Goal: Task Accomplishment & Management: Manage account settings

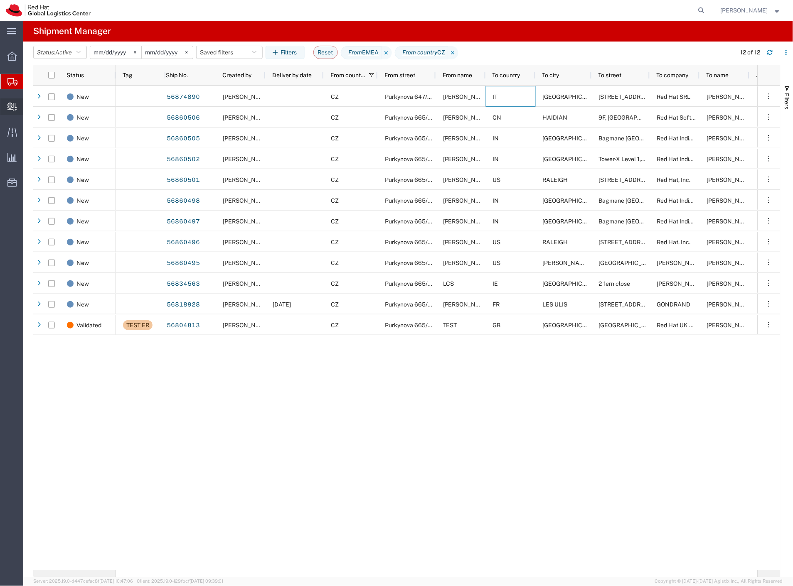
click at [0, 0] on span "Create Delivery" at bounding box center [0, 0] width 0 height 0
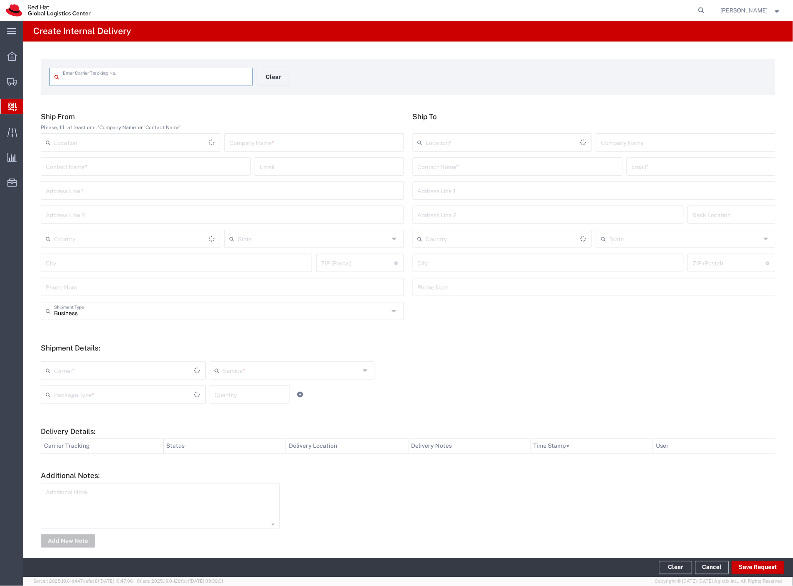
click at [251, 137] on input "text" at bounding box center [314, 142] width 170 height 15
type input "cdw"
click at [544, 178] on div "Contact Name * Email *" at bounding box center [594, 169] width 367 height 24
click at [546, 170] on input "text" at bounding box center [518, 166] width 200 height 15
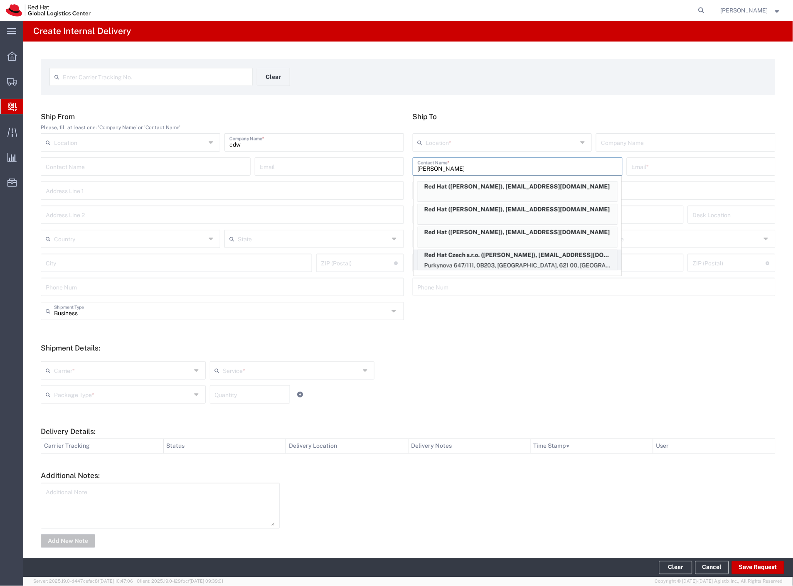
type input "[PERSON_NAME]"
click at [543, 261] on p "Purkynova 647/111, 0B203, [GEOGRAPHIC_DATA], 621 00, [GEOGRAPHIC_DATA]" at bounding box center [517, 266] width 199 height 10
type input "RH - [GEOGRAPHIC_DATA] [GEOGRAPHIC_DATA] - B"
type input "Red Hat Czech s.r.o."
type input "[PERSON_NAME]"
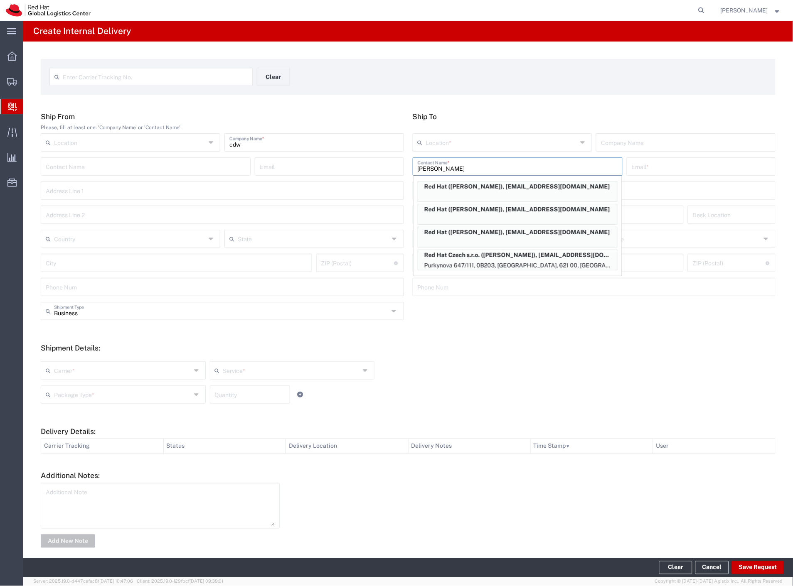
type input "[EMAIL_ADDRESS][DOMAIN_NAME]"
type input "Purkynova 647/111"
type input "0B203"
type input "Czechia"
type input "[GEOGRAPHIC_DATA]"
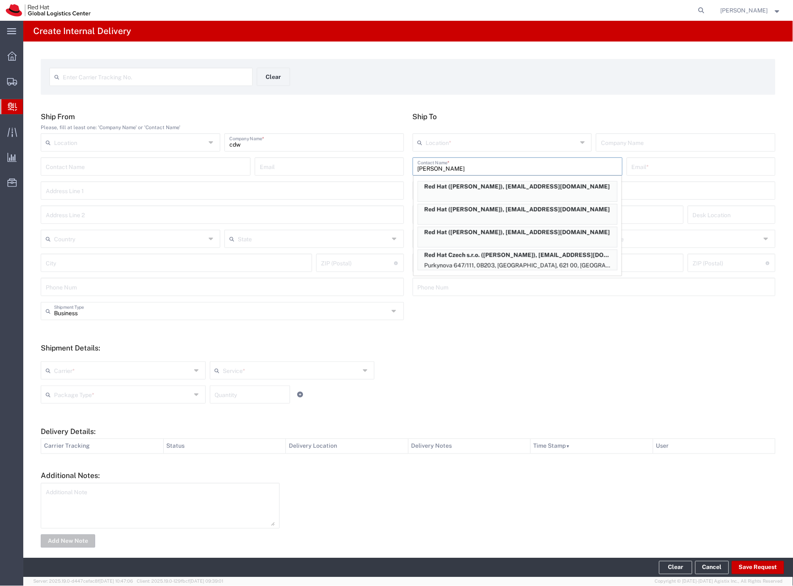
type input "621 00"
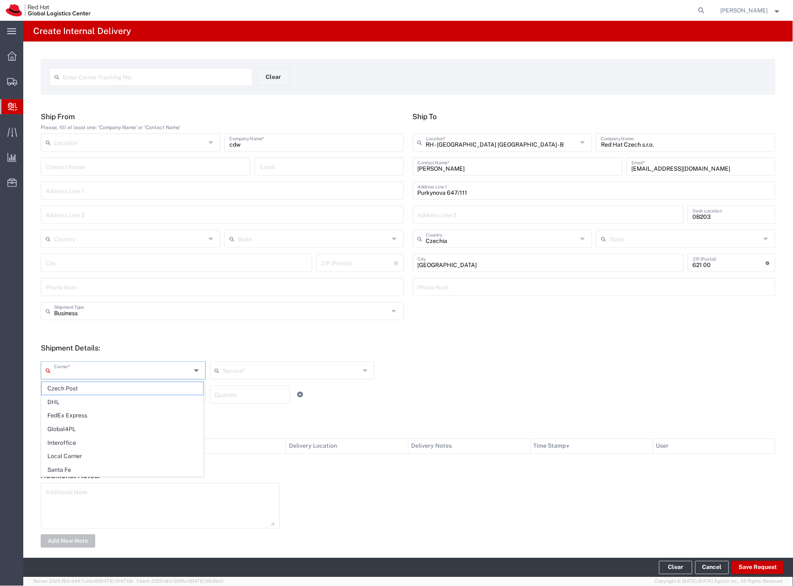
click at [84, 369] on input "text" at bounding box center [122, 370] width 137 height 15
click at [75, 453] on span "Local Carrier" at bounding box center [123, 456] width 162 height 13
type input "Local Carrier"
type input "Local_Ground"
click at [76, 394] on input "text" at bounding box center [122, 394] width 137 height 15
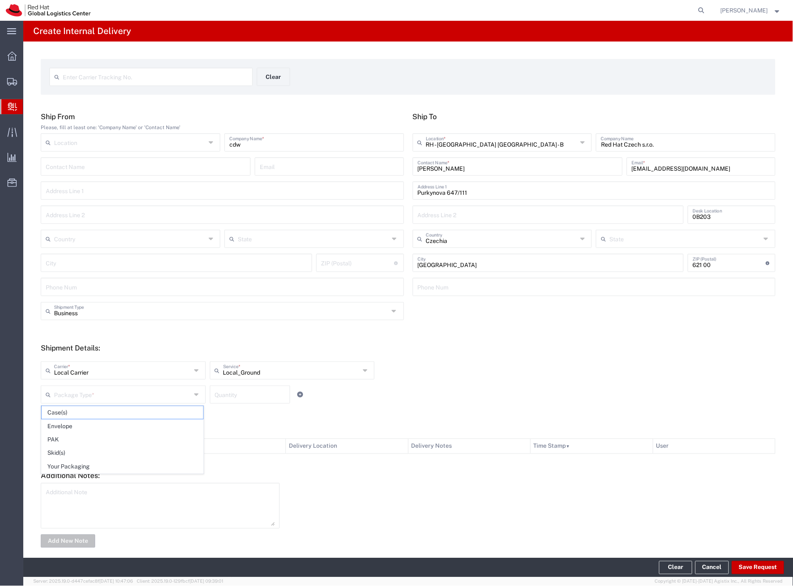
drag, startPoint x: 78, startPoint y: 449, endPoint x: 369, endPoint y: 479, distance: 292.4
click at [78, 449] on span "Skid(s)" at bounding box center [123, 453] width 162 height 13
type input "Skid(s)"
click at [756, 567] on button "Save Request" at bounding box center [758, 567] width 52 height 13
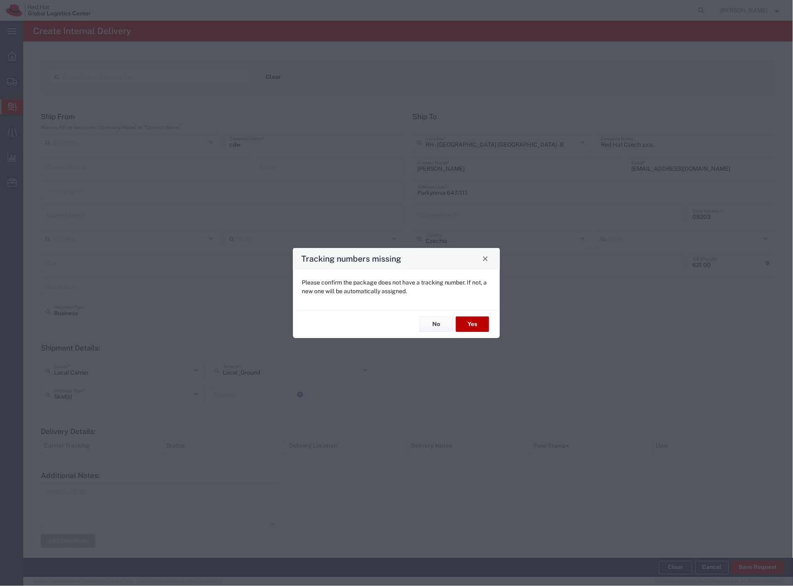
click at [478, 325] on button "Yes" at bounding box center [472, 324] width 33 height 15
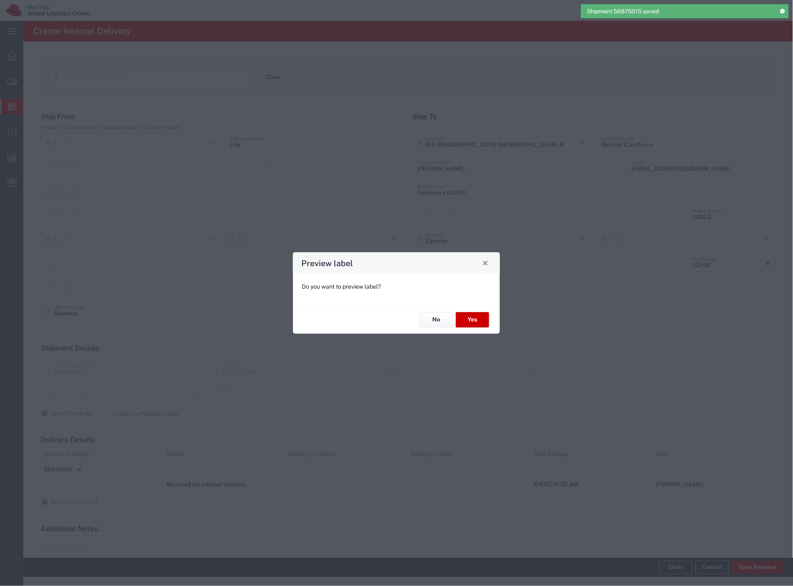
type input "Skid(s)"
type input "Local_Ground"
click at [434, 319] on button "No" at bounding box center [436, 319] width 33 height 15
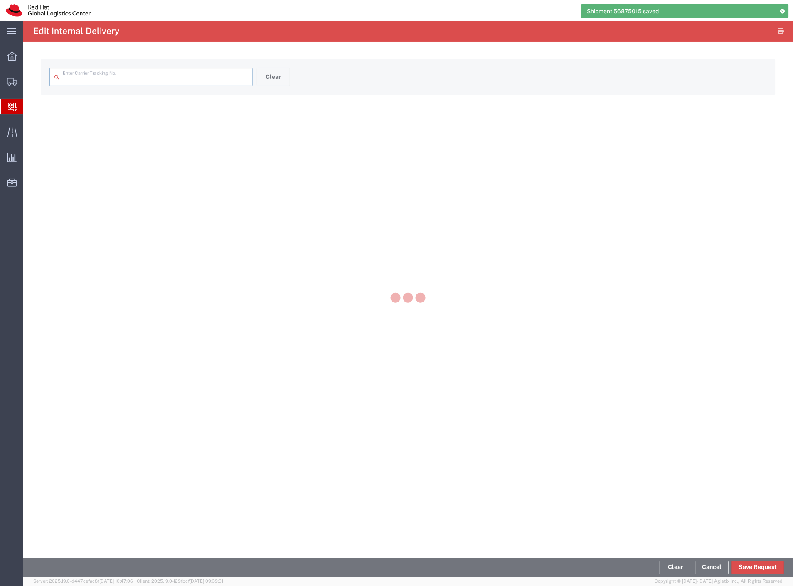
type input "56875015"
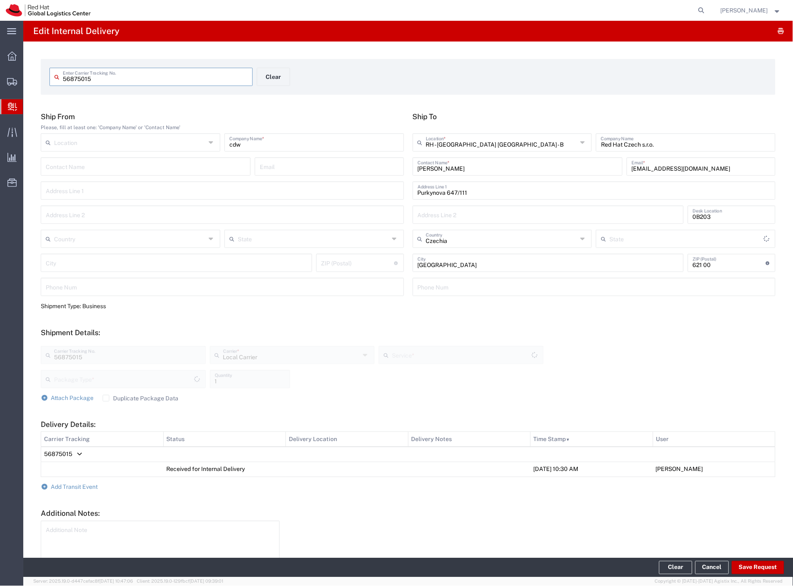
type input "Skid(s)"
type input "Local_Ground"
click at [81, 489] on span "Add Transit Event" at bounding box center [74, 487] width 47 height 7
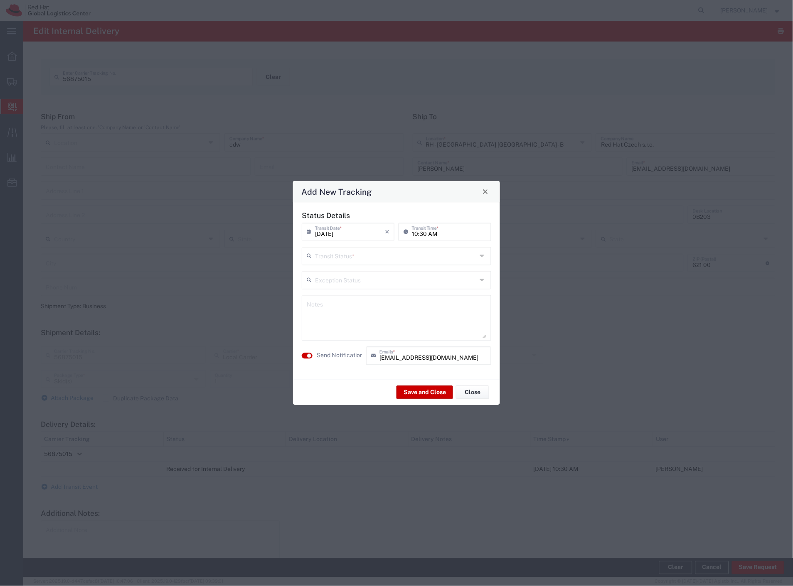
click at [368, 257] on input "text" at bounding box center [396, 255] width 162 height 15
click at [342, 278] on span "Delivery Confirmation" at bounding box center [397, 274] width 188 height 13
type input "Delivery Confirmation"
click at [323, 322] on textarea at bounding box center [396, 317] width 179 height 41
type textarea "reception tpb-b"
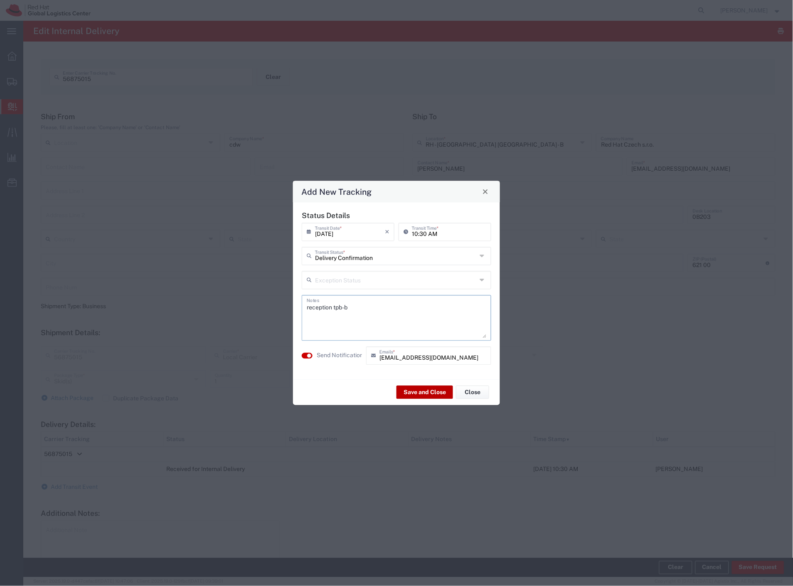
click at [418, 393] on button "Save and Close" at bounding box center [424, 392] width 57 height 13
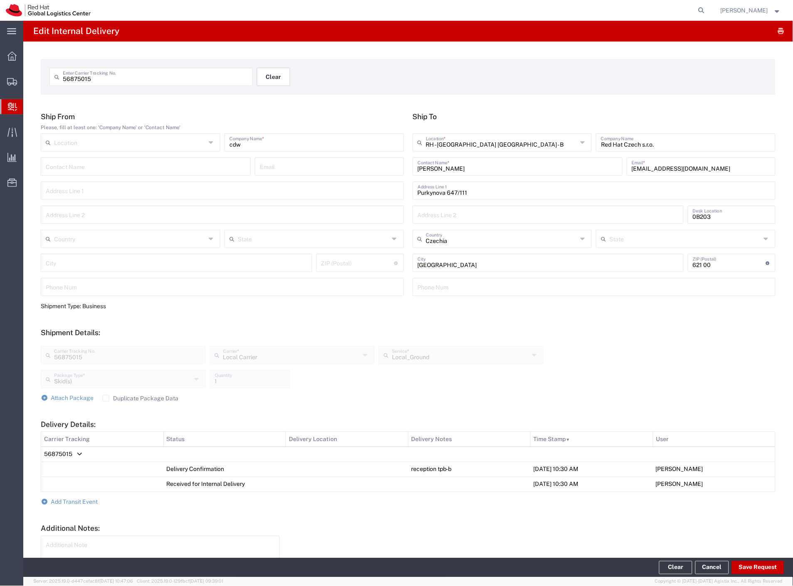
click at [262, 72] on button "Clear" at bounding box center [273, 77] width 33 height 18
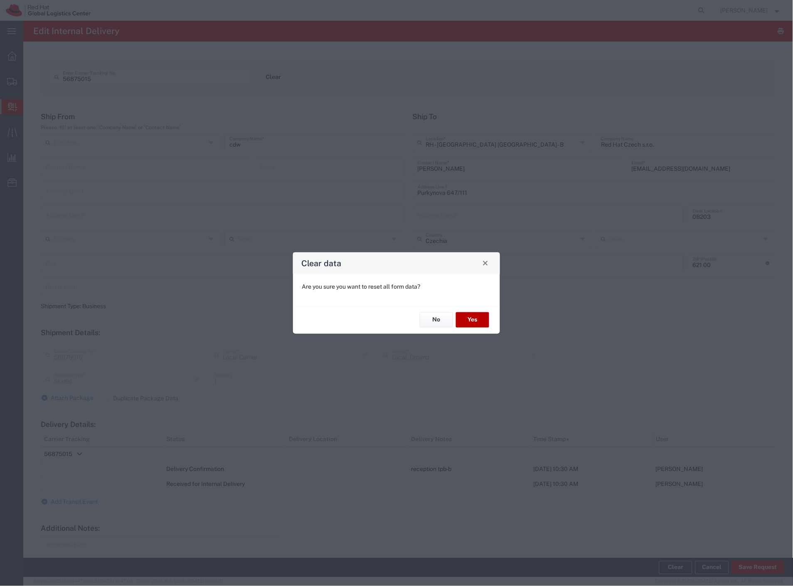
click at [487, 320] on button "Yes" at bounding box center [472, 319] width 33 height 15
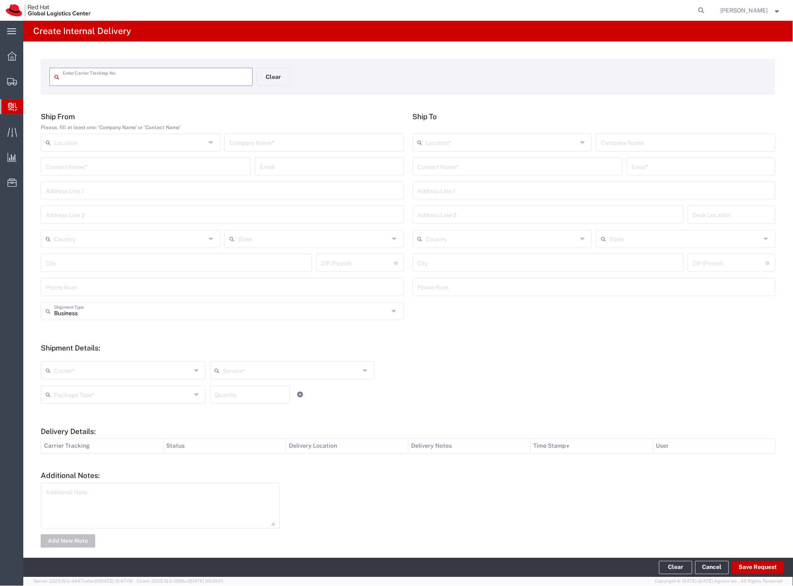
click at [270, 140] on input "text" at bounding box center [314, 142] width 170 height 15
type input "vinko"
click at [418, 170] on input "text" at bounding box center [518, 166] width 200 height 15
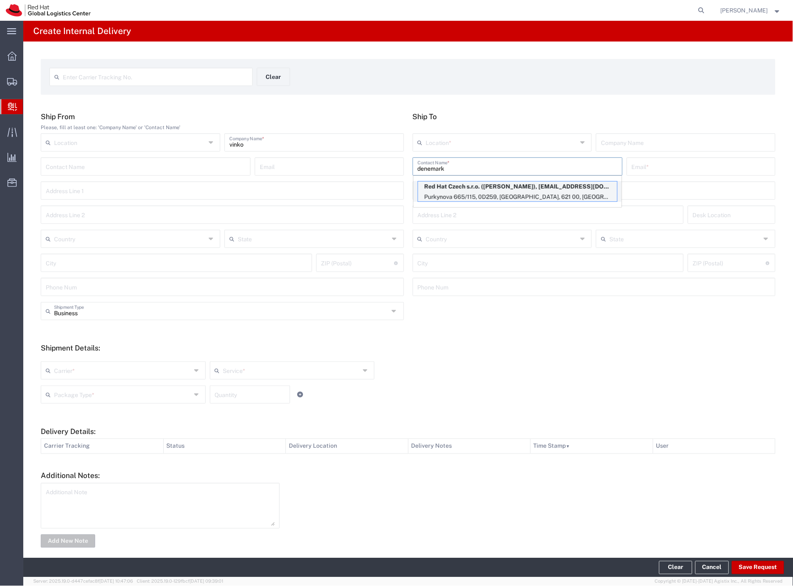
type input "denemark"
click at [482, 192] on p "Red Hat Czech s.r.o. ([PERSON_NAME]), [EMAIL_ADDRESS][DOMAIN_NAME]" at bounding box center [517, 187] width 199 height 10
type input "RH - [GEOGRAPHIC_DATA] [GEOGRAPHIC_DATA] - C"
type input "Red Hat Czech s.r.o."
type input "[PERSON_NAME]"
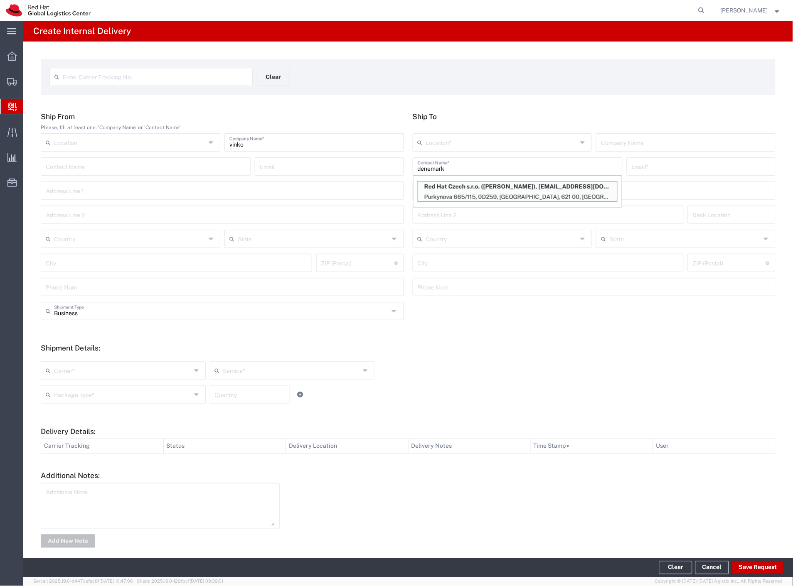
type input "[EMAIL_ADDRESS][DOMAIN_NAME]"
type input "Purkynova 665/115"
type input "0D259"
type input "Czechia"
type input "[GEOGRAPHIC_DATA]"
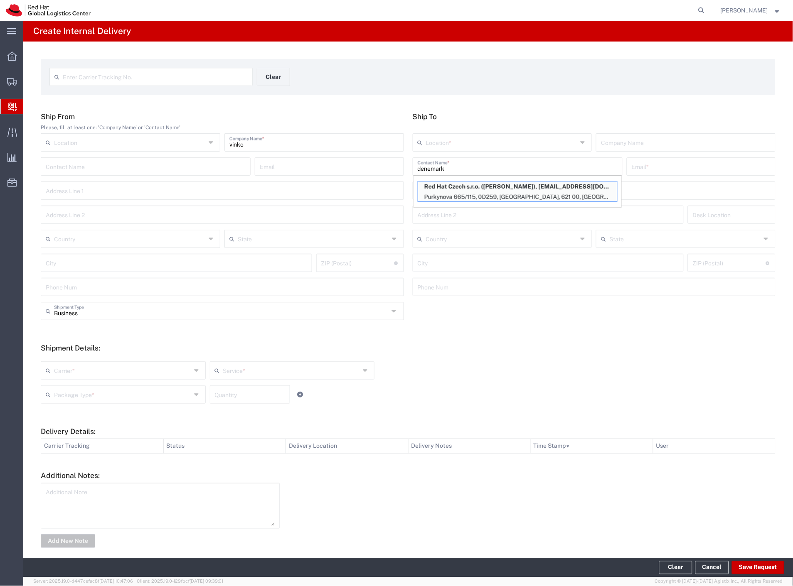
type input "621 00"
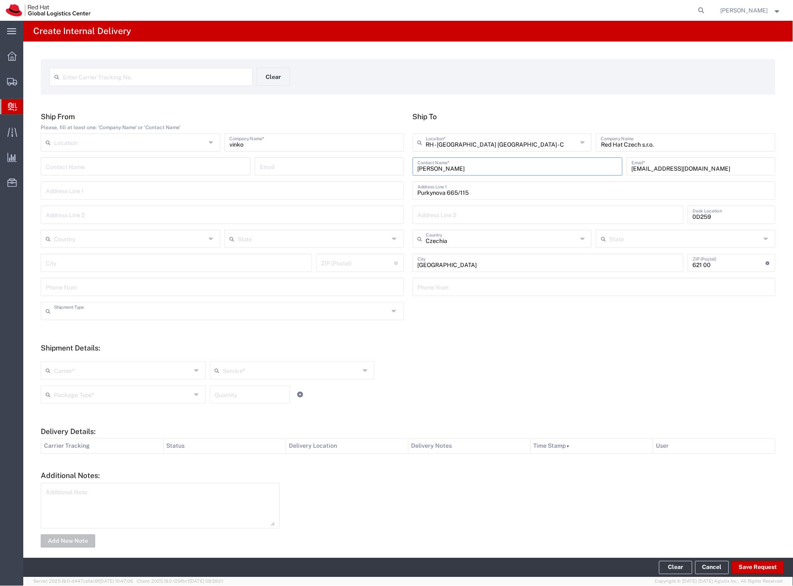
click at [84, 315] on input "text" at bounding box center [221, 310] width 335 height 15
drag, startPoint x: 75, startPoint y: 337, endPoint x: 70, endPoint y: 369, distance: 32.0
click at [74, 339] on span "Personal" at bounding box center [221, 343] width 358 height 13
type input "Personal"
drag, startPoint x: 69, startPoint y: 375, endPoint x: 69, endPoint y: 388, distance: 13.3
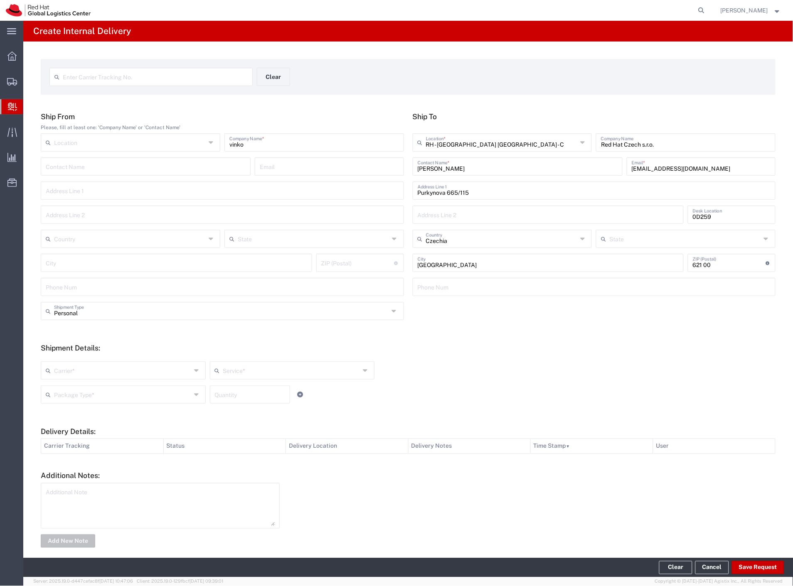
click at [69, 379] on div "Carrier *" at bounding box center [123, 370] width 165 height 18
click at [69, 390] on span "Czech Post" at bounding box center [123, 388] width 162 height 13
type input "Czech Post"
type input "Ground"
click at [72, 405] on div "Package Type * Case(s) Envelope PAK Skid(s) Your Packaging Quantity" at bounding box center [292, 398] width 507 height 24
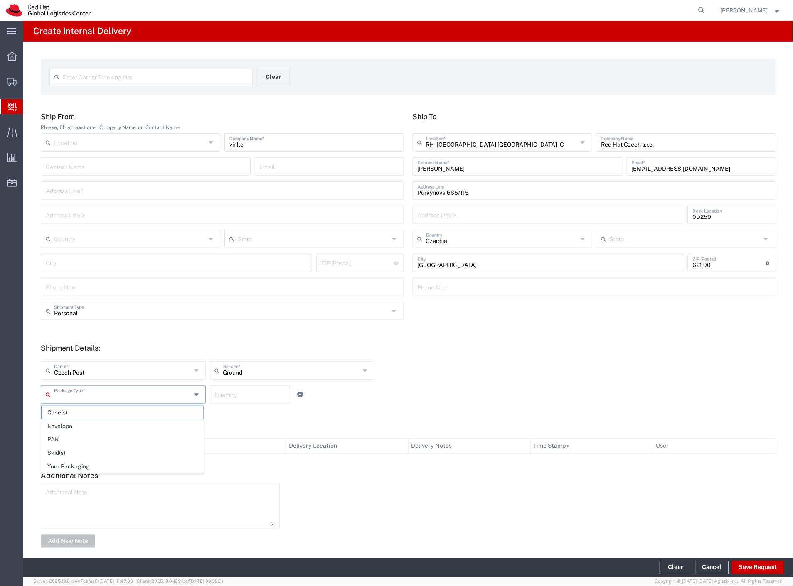
click at [76, 398] on input "text" at bounding box center [122, 394] width 137 height 15
click at [82, 462] on span "Your Packaging" at bounding box center [123, 467] width 162 height 13
type input "Your Packaging"
click at [761, 566] on button "Save Request" at bounding box center [758, 567] width 52 height 13
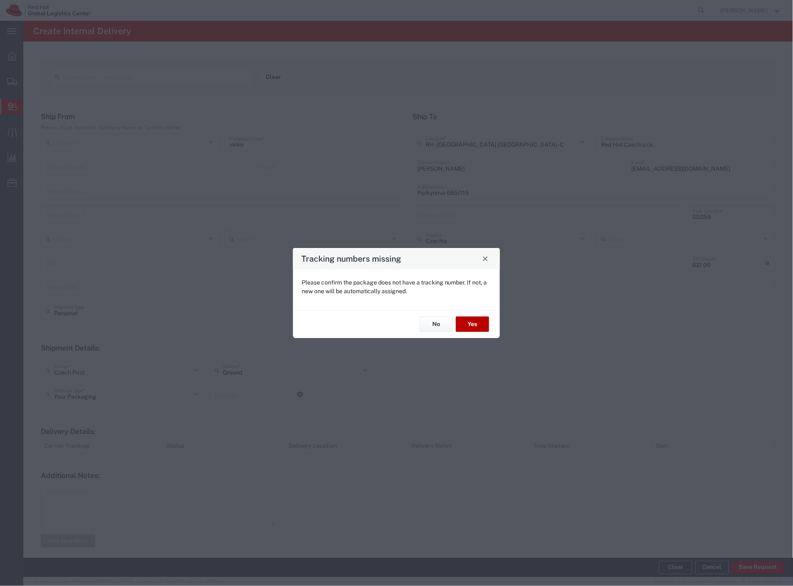
click at [478, 322] on button "Yes" at bounding box center [472, 324] width 33 height 15
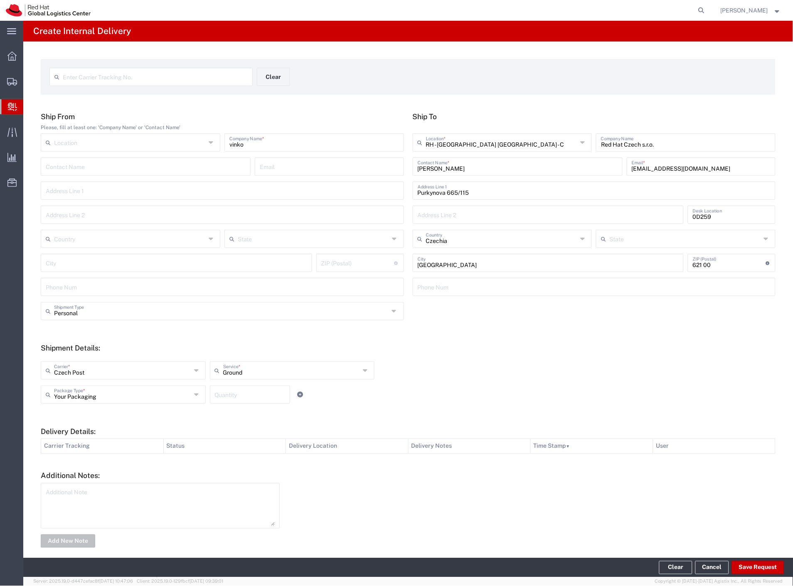
type input "Personal"
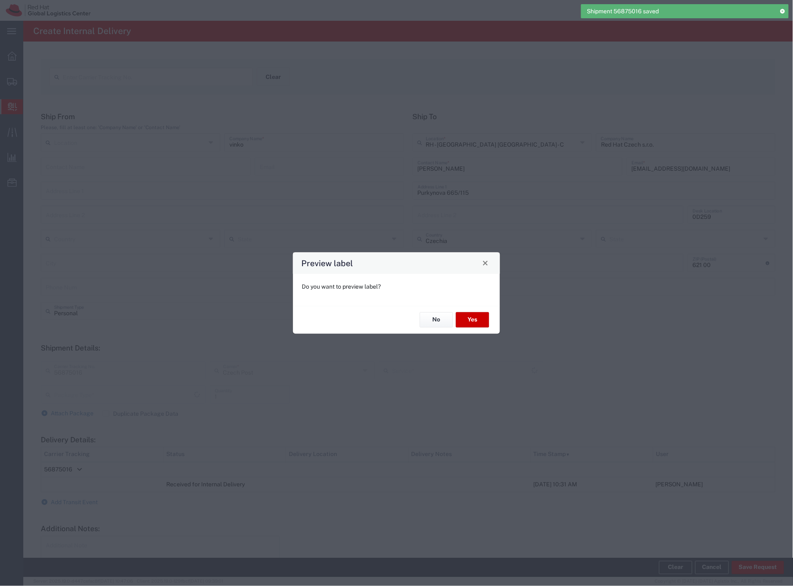
type input "Your Packaging"
type input "Ground"
click at [467, 316] on button "Yes" at bounding box center [472, 319] width 33 height 15
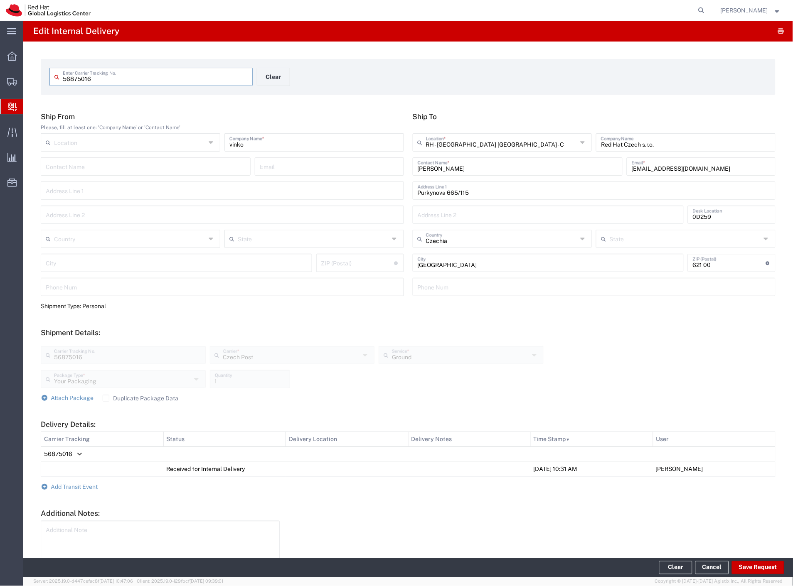
click at [29, 109] on span "Internal Delivery" at bounding box center [26, 106] width 7 height 17
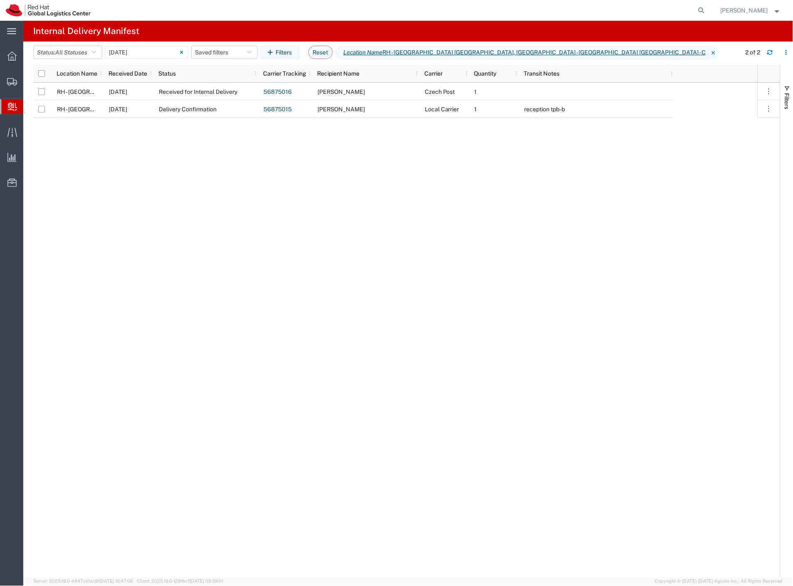
click at [146, 59] on agx-table-filter "Status: All Statuses All Statuses Delivery Confirmation Expired Forwarded Packa…" at bounding box center [167, 52] width 269 height 13
click at [144, 52] on input "[DATE] - [DATE]" at bounding box center [146, 52] width 83 height 12
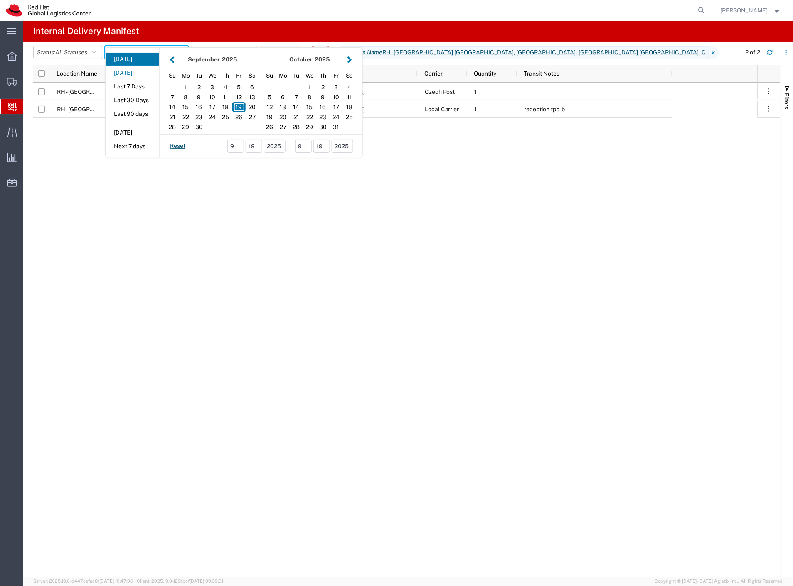
click at [135, 75] on button "[DATE]" at bounding box center [133, 72] width 54 height 13
type input "[DATE]"
type input "[DATE] - [DATE]"
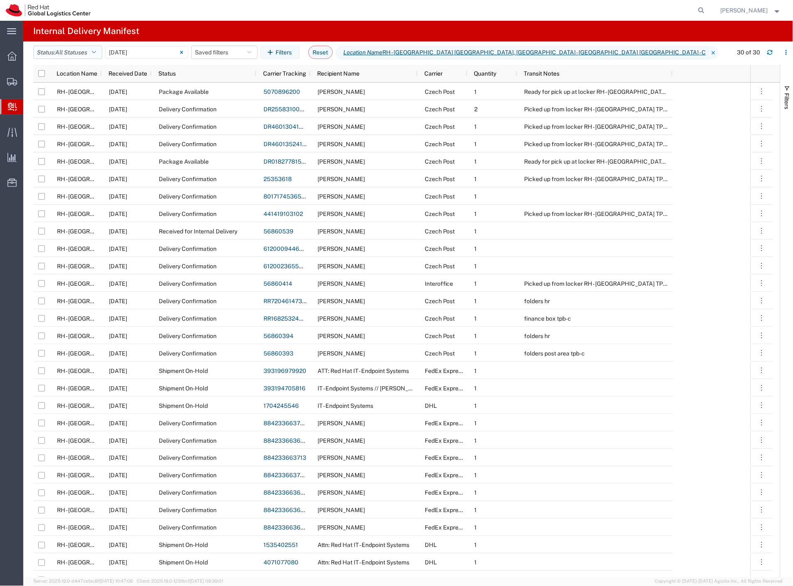
click at [86, 52] on span "All Statuses" at bounding box center [71, 52] width 32 height 7
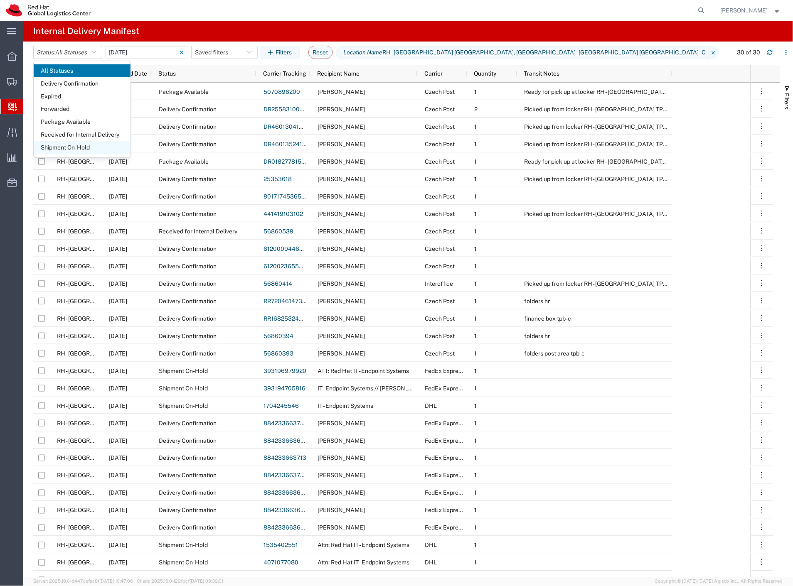
click at [98, 147] on span "Shipment On-Hold" at bounding box center [82, 147] width 97 height 13
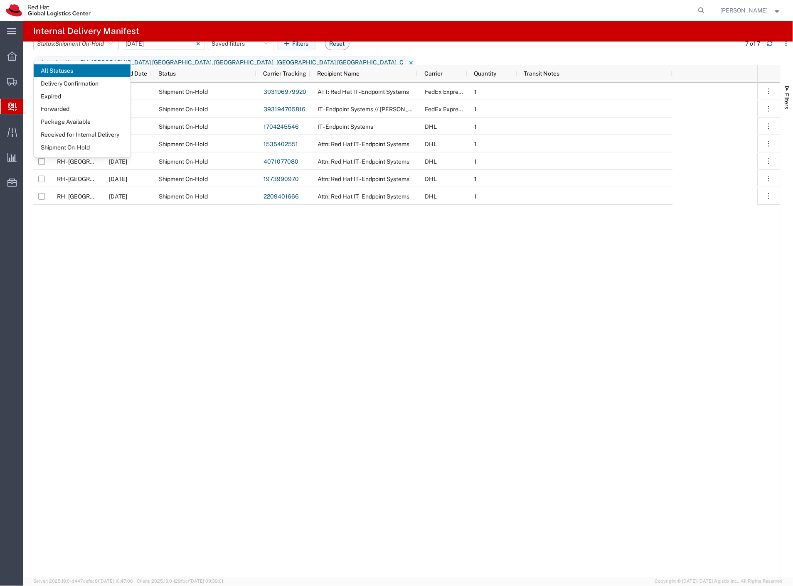
click at [391, 10] on div at bounding box center [402, 10] width 612 height 21
click at [42, 75] on input "checkbox" at bounding box center [41, 73] width 7 height 7
checkbox input "true"
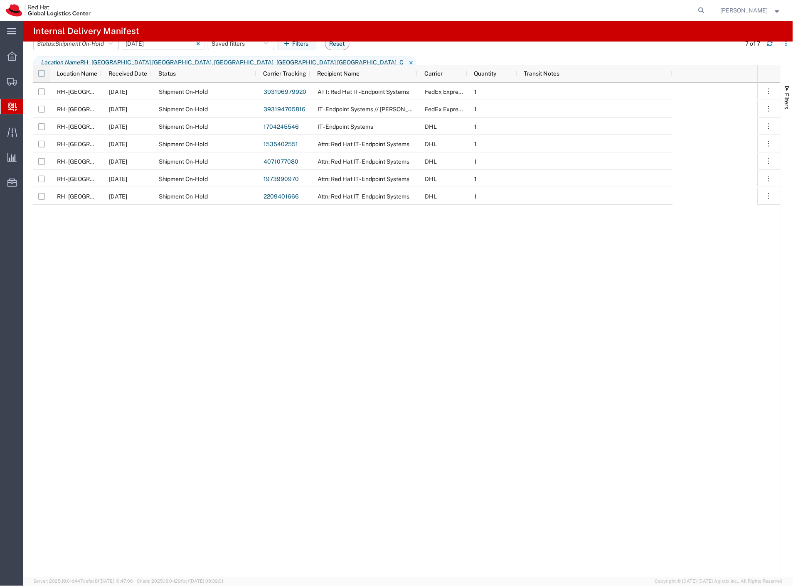
checkbox input "true"
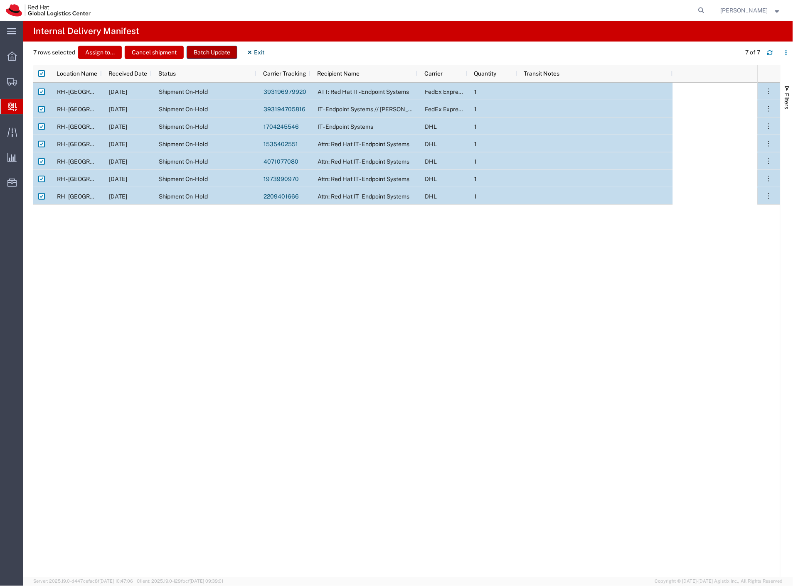
click at [209, 56] on button "Batch Update" at bounding box center [212, 52] width 51 height 13
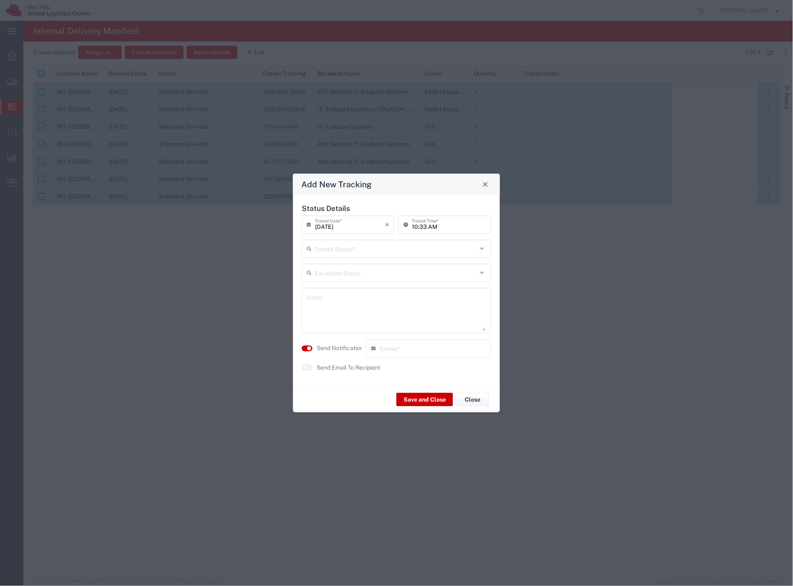
click at [353, 247] on input "text" at bounding box center [396, 248] width 162 height 15
click at [347, 266] on span "Delivery Confirmation" at bounding box center [397, 267] width 188 height 13
type input "Delivery Confirmation"
click at [332, 351] on label "Send Notification" at bounding box center [340, 348] width 47 height 9
click at [408, 395] on button "Save and Close" at bounding box center [424, 399] width 57 height 13
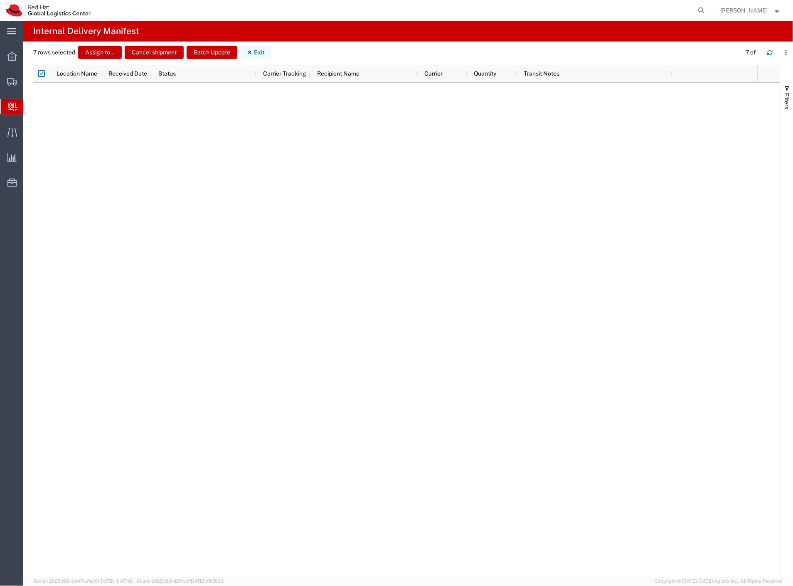
click at [258, 53] on button "Exit" at bounding box center [255, 52] width 31 height 13
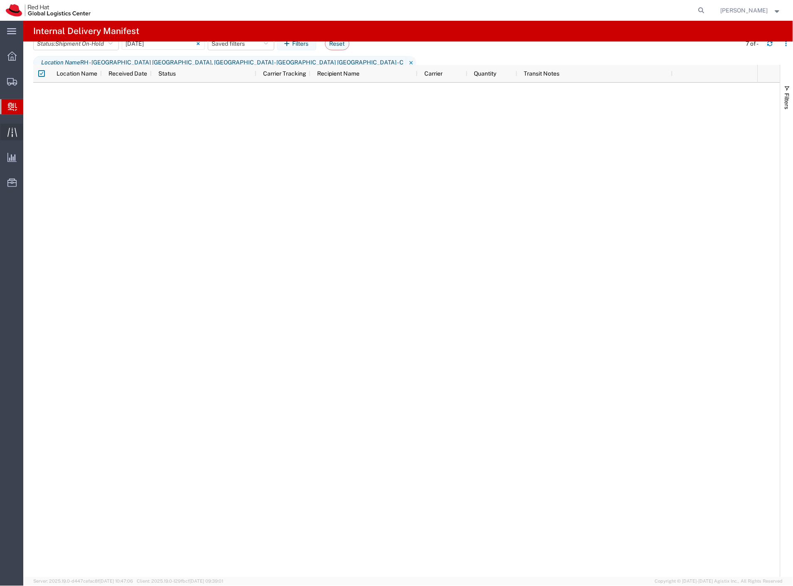
drag, startPoint x: 51, startPoint y: 94, endPoint x: 21, endPoint y: 138, distance: 52.6
click at [0, 0] on span "Shipment Manager" at bounding box center [0, 0] width 0 height 0
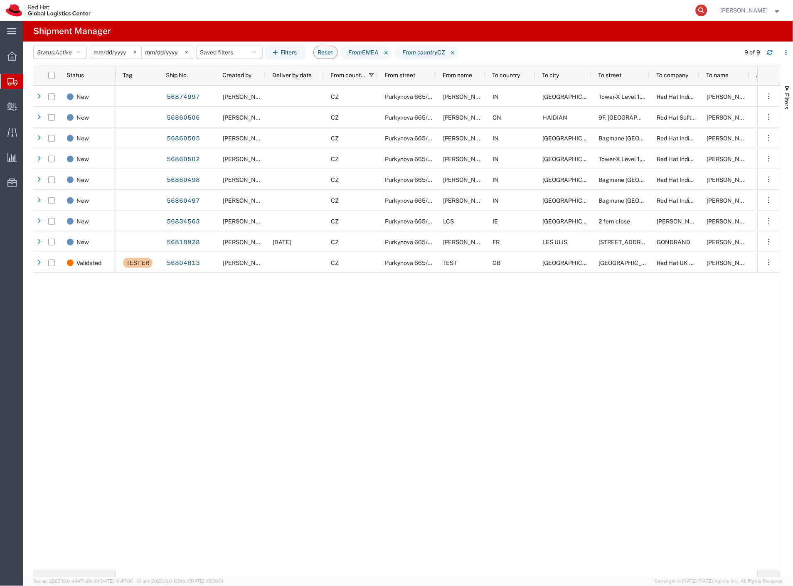
click at [707, 10] on icon at bounding box center [702, 11] width 12 height 12
paste input "56875011"
type input "56875011"
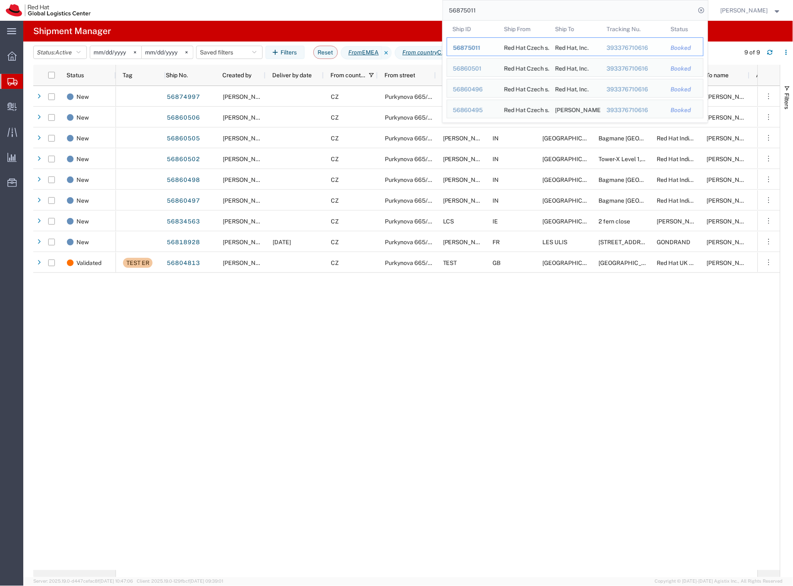
click at [480, 45] on span "56875011" at bounding box center [466, 47] width 27 height 7
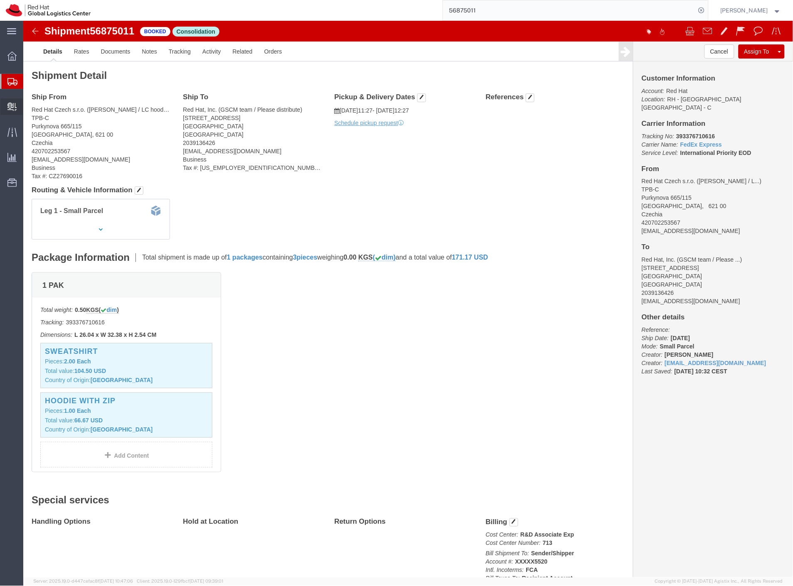
click at [29, 108] on span "Internal Delivery" at bounding box center [26, 106] width 6 height 17
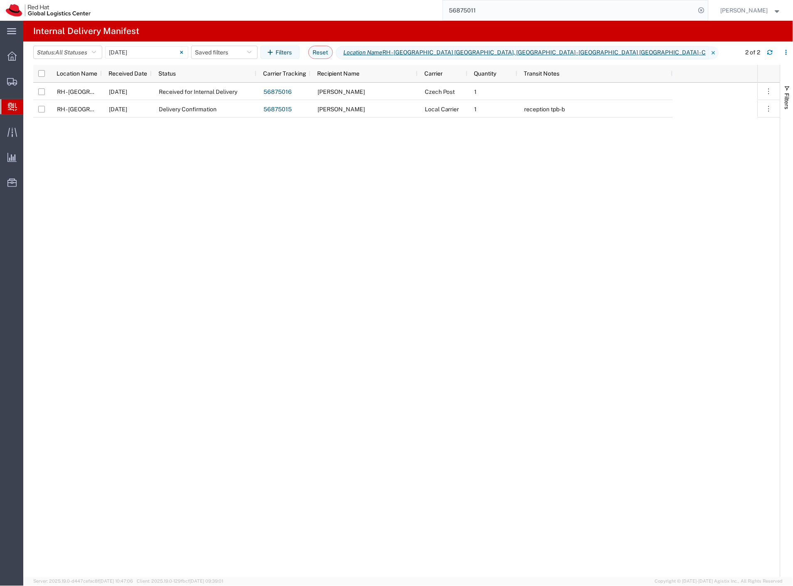
click at [700, 571] on div "RH - [GEOGRAPHIC_DATA] [GEOGRAPHIC_DATA] - C [DATE] Received for Internal Deliv…" at bounding box center [395, 330] width 724 height 495
click at [767, 59] on button "button" at bounding box center [769, 52] width 13 height 13
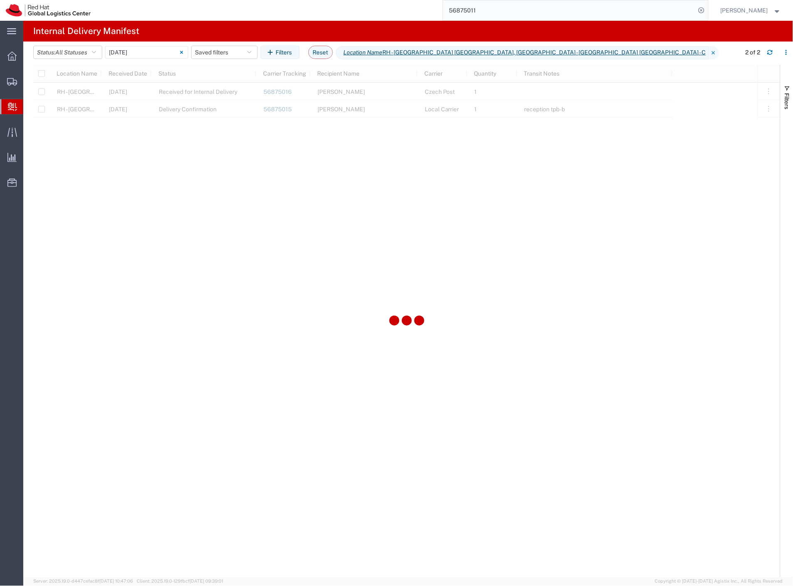
click at [0, 0] on span "Create Delivery" at bounding box center [0, 0] width 0 height 0
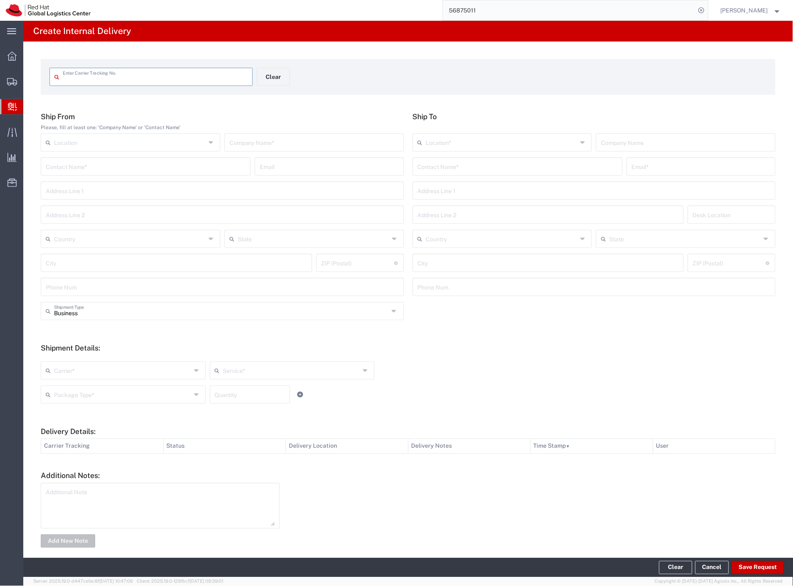
click at [170, 76] on input "text" at bounding box center [155, 76] width 185 height 15
type input "400726741841"
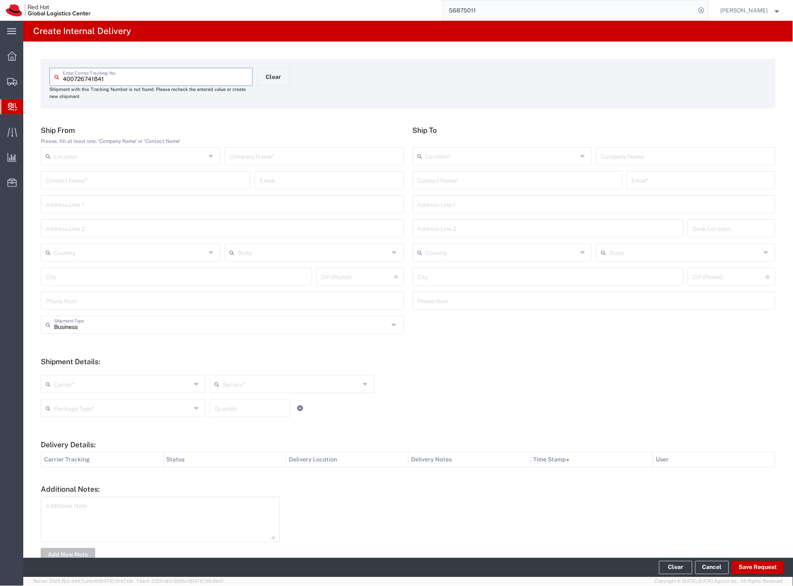
click at [259, 152] on input "text" at bounding box center [314, 155] width 170 height 15
type input "mahdalova"
click at [507, 180] on input "text" at bounding box center [518, 179] width 200 height 15
type input "janek"
click at [487, 197] on p "Red Hat Czech s.r.o. ([PERSON_NAME]), [EMAIL_ADDRESS][DOMAIN_NAME]" at bounding box center [517, 200] width 199 height 10
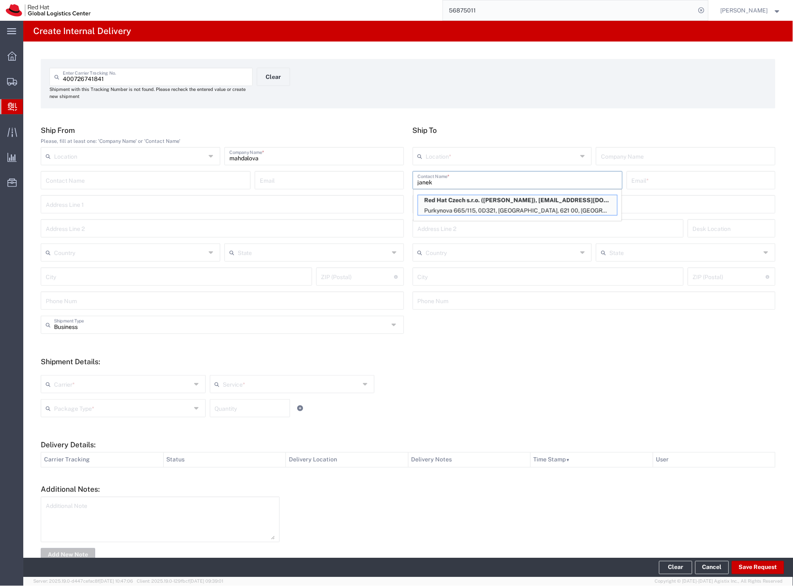
type input "RH - [GEOGRAPHIC_DATA] [GEOGRAPHIC_DATA] - C"
type input "Red Hat Czech s.r.o."
type input "[PERSON_NAME]"
type input "[EMAIL_ADDRESS][DOMAIN_NAME]"
type input "Purkynova 665/115"
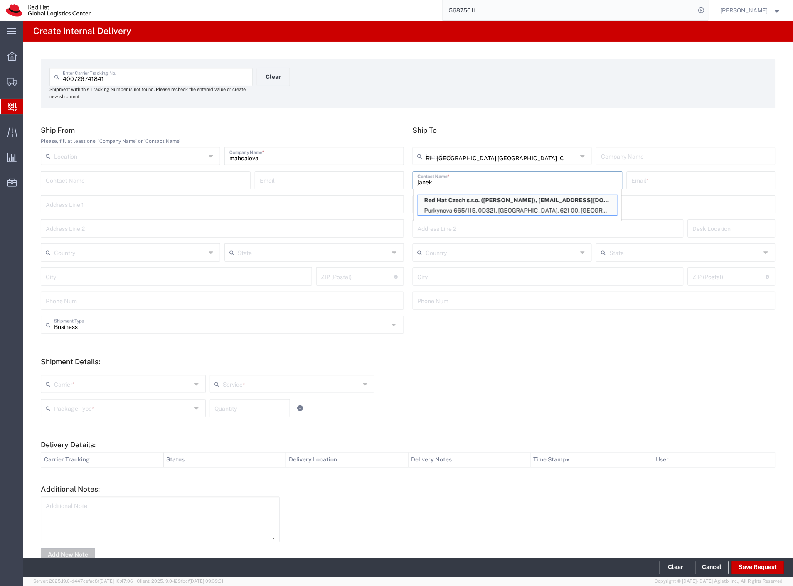
type input "0D321"
type input "Czechia"
type input "[GEOGRAPHIC_DATA]"
type input "621 00"
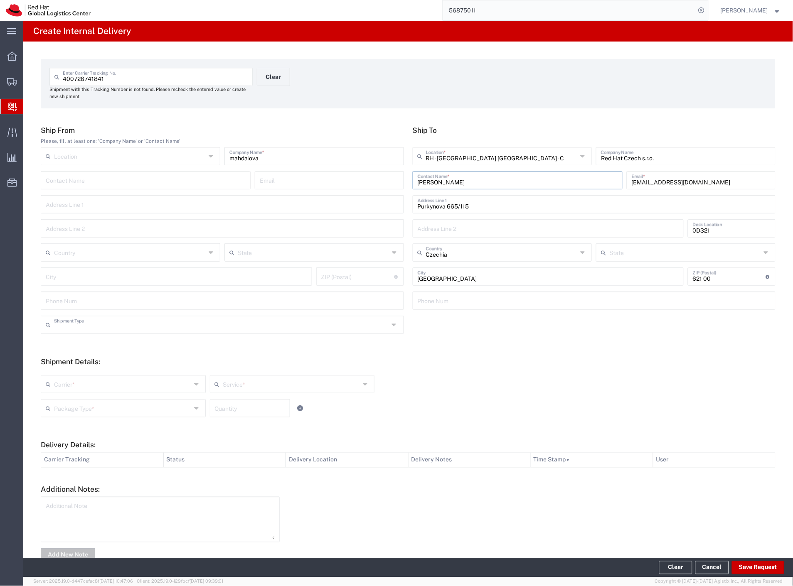
click at [89, 327] on input "text" at bounding box center [221, 324] width 335 height 15
drag, startPoint x: 81, startPoint y: 356, endPoint x: 76, endPoint y: 378, distance: 23.0
click at [81, 356] on span "Personal" at bounding box center [221, 356] width 358 height 13
type input "Personal"
drag, startPoint x: 74, startPoint y: 383, endPoint x: 69, endPoint y: 400, distance: 17.2
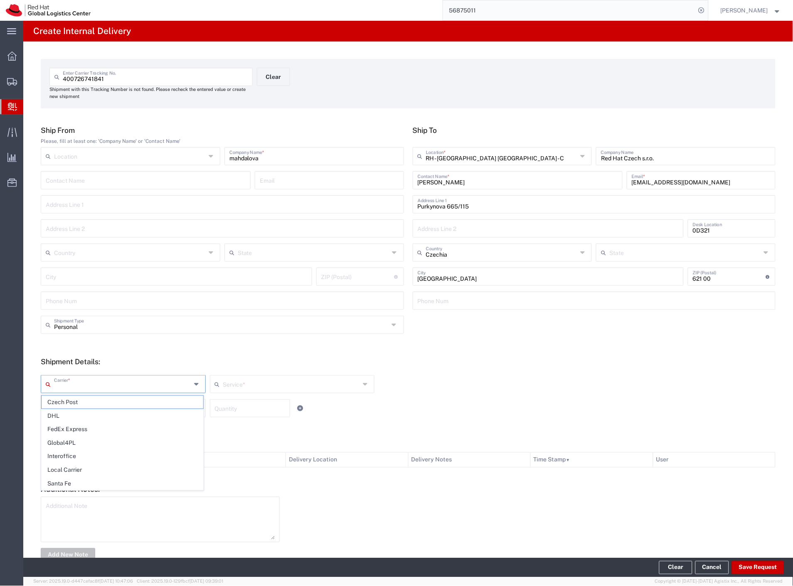
click at [74, 384] on input "text" at bounding box center [122, 383] width 137 height 15
click at [68, 404] on span "Czech Post" at bounding box center [123, 402] width 162 height 13
type input "Czech Post"
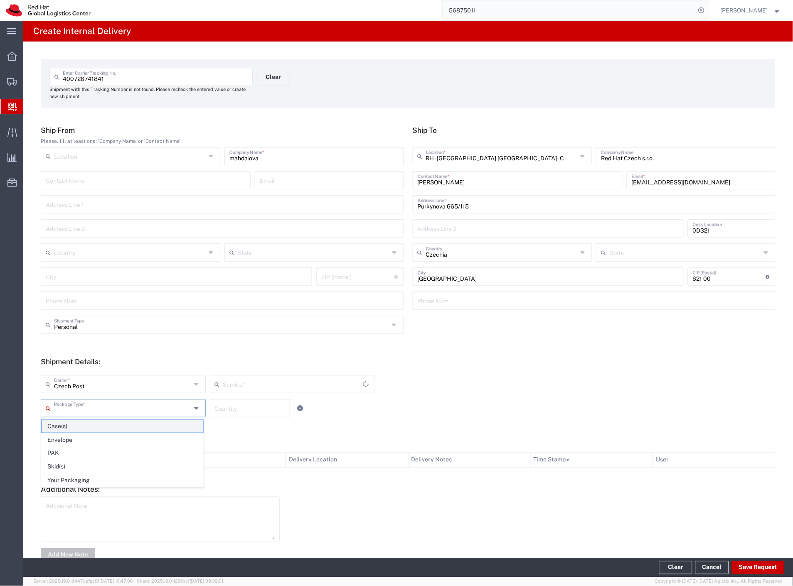
drag, startPoint x: 67, startPoint y: 408, endPoint x: 71, endPoint y: 428, distance: 21.2
click at [67, 408] on input "text" at bounding box center [122, 408] width 137 height 15
type input "Ground"
click at [82, 479] on span "Your Packaging" at bounding box center [123, 480] width 162 height 13
type input "Your Packaging"
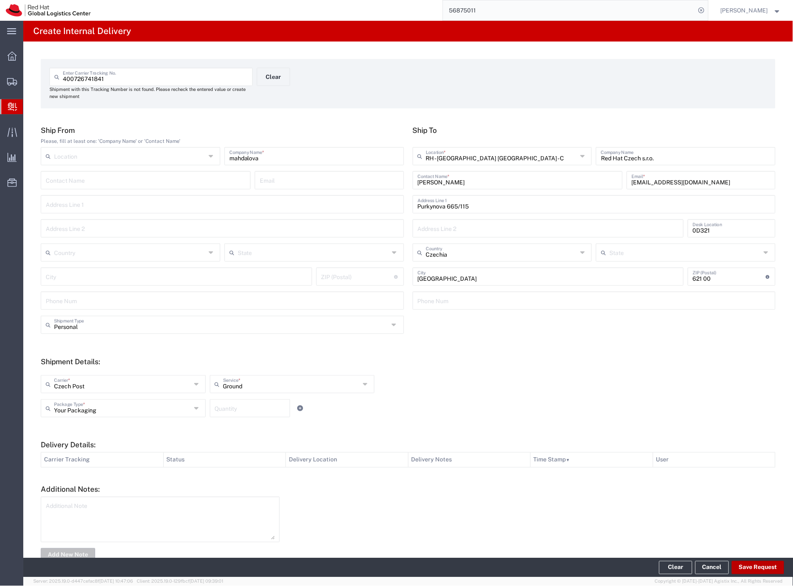
click at [745, 566] on button "Save Request" at bounding box center [758, 567] width 52 height 13
type input "Personal"
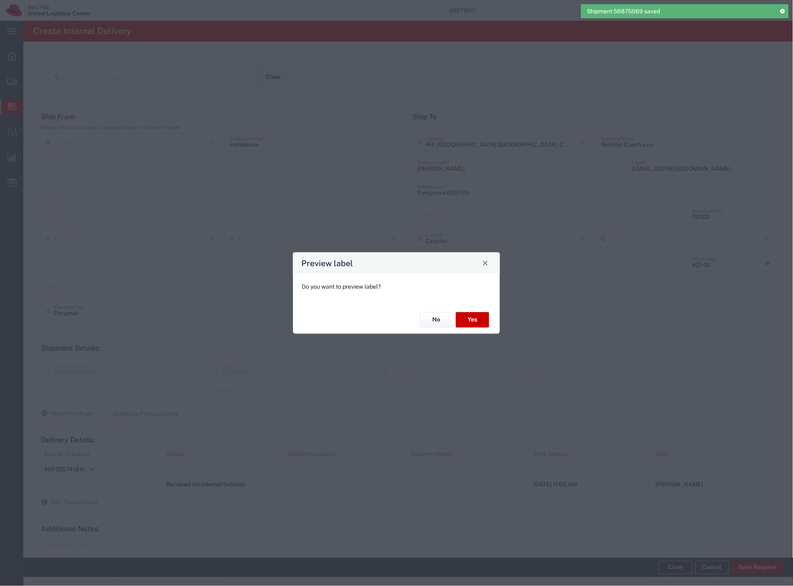
type input "Your Packaging"
type input "Ground"
click at [467, 325] on button "Yes" at bounding box center [472, 319] width 33 height 15
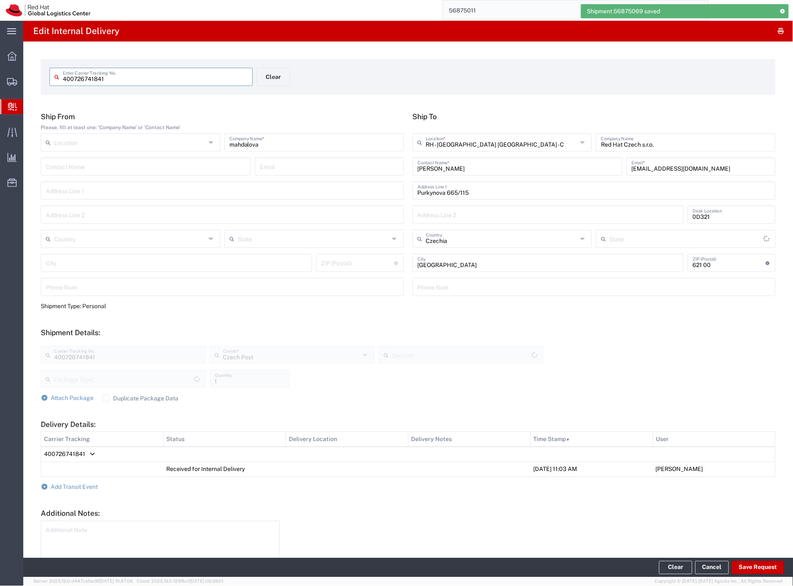
type input "Your Packaging"
type input "Ground"
click at [269, 75] on button "Clear" at bounding box center [273, 77] width 33 height 18
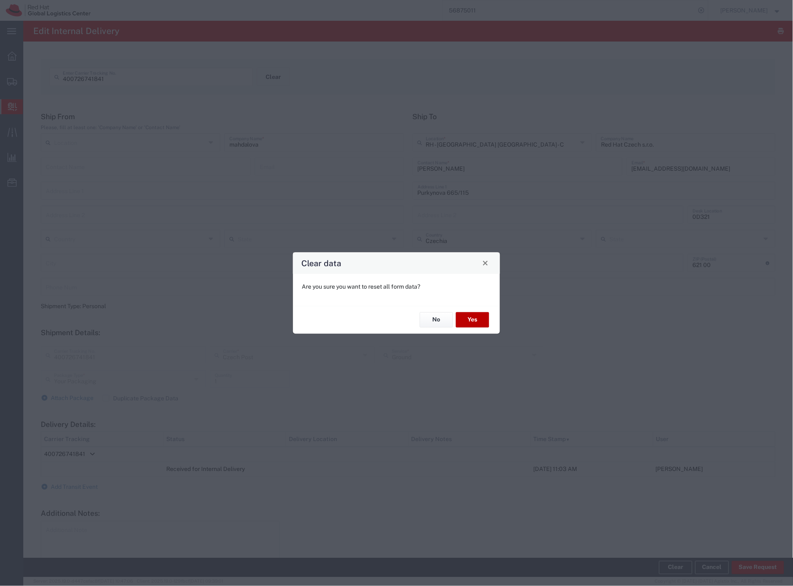
click at [483, 319] on button "Yes" at bounding box center [472, 319] width 33 height 15
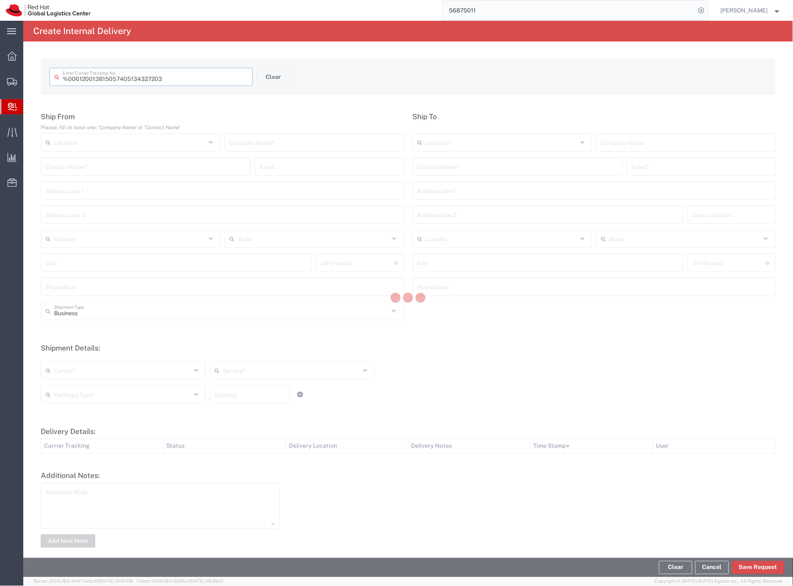
type input " 6120013815057405134327203"
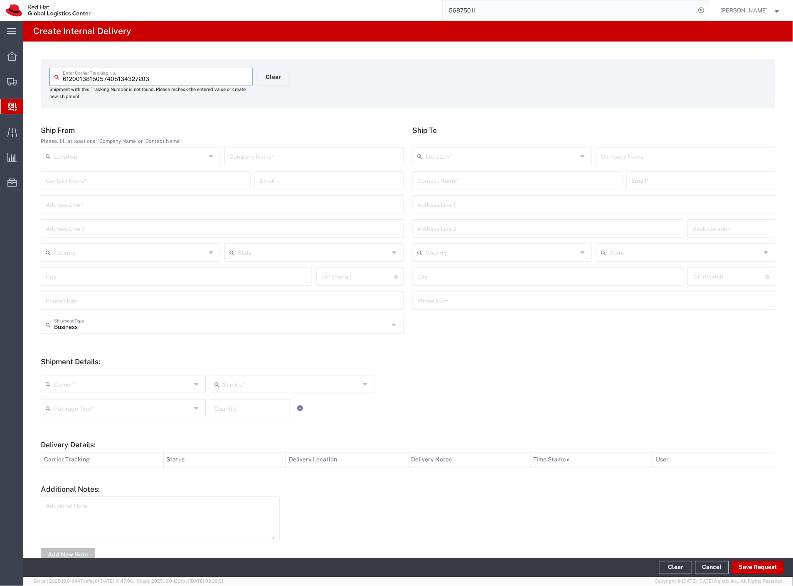
click at [273, 159] on input "text" at bounding box center [314, 155] width 170 height 15
type input "batenie"
click at [445, 181] on input "text" at bounding box center [518, 179] width 200 height 15
type input "rojcik"
click at [471, 200] on p "Red Hat Czech s.r.o. ([PERSON_NAME]), [EMAIL_ADDRESS][DOMAIN_NAME]" at bounding box center [517, 200] width 199 height 10
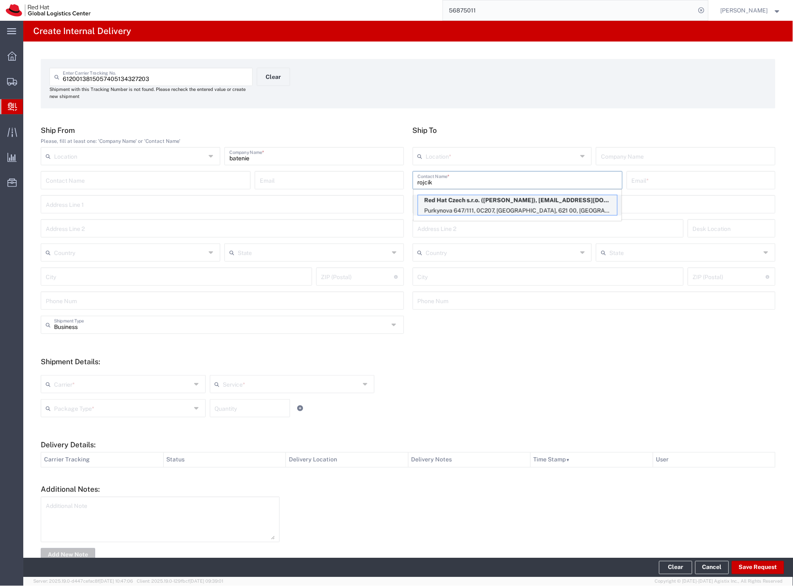
type input "RH - [GEOGRAPHIC_DATA] [GEOGRAPHIC_DATA] - B"
type input "Red Hat Czech s.r.o."
type input "[PERSON_NAME]"
type input "[EMAIL_ADDRESS][DOMAIN_NAME]"
type input "Purkynova 647/111"
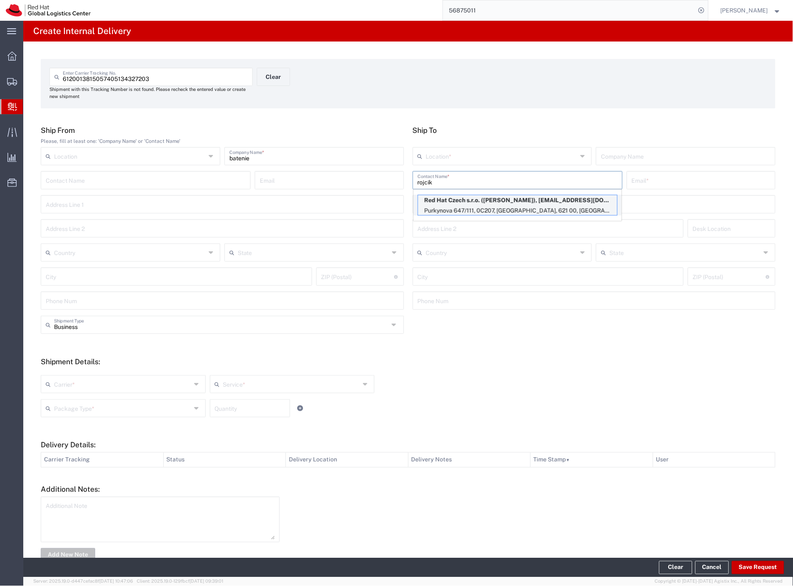
type input "0C207"
type input "Czechia"
type input "[GEOGRAPHIC_DATA]"
type input "621 00"
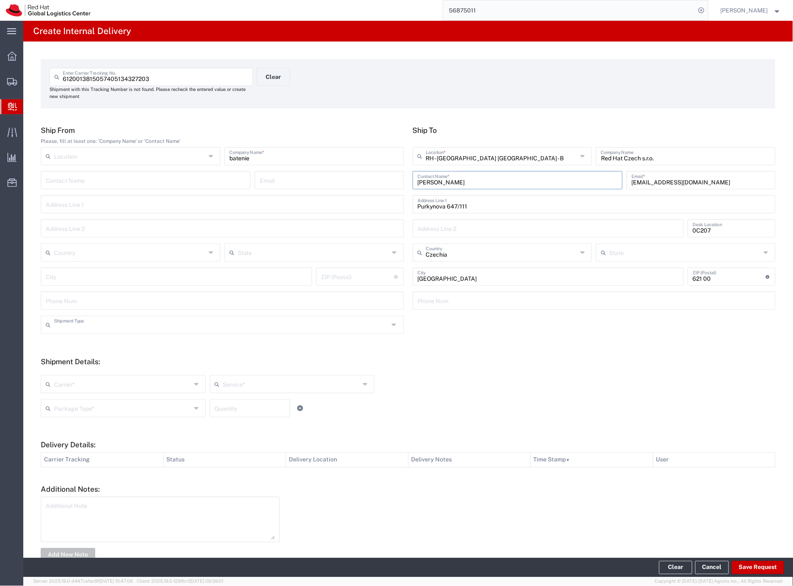
click at [122, 324] on input "text" at bounding box center [221, 324] width 335 height 15
click at [90, 355] on span "Personal" at bounding box center [221, 356] width 358 height 13
type input "Personal"
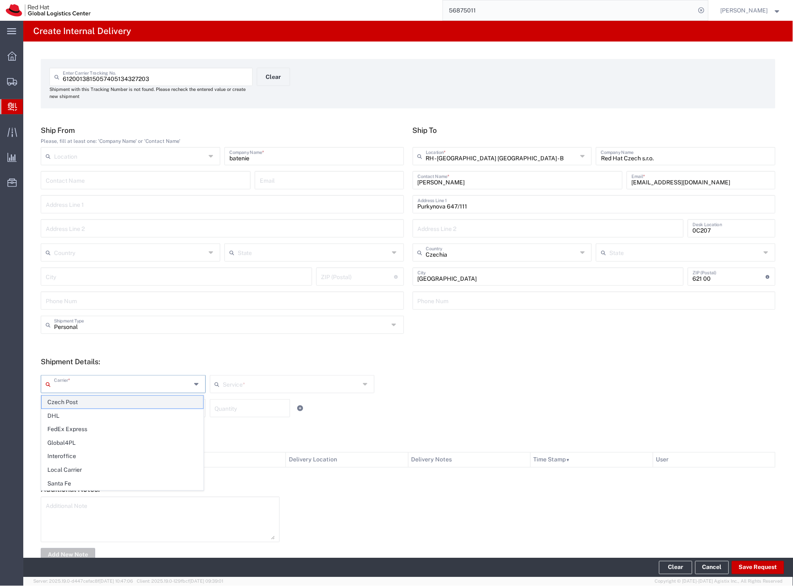
drag, startPoint x: 81, startPoint y: 383, endPoint x: 76, endPoint y: 397, distance: 14.6
click at [81, 383] on input "text" at bounding box center [122, 383] width 137 height 15
click at [74, 403] on span "Czech Post" at bounding box center [123, 402] width 162 height 13
type input "Czech Post"
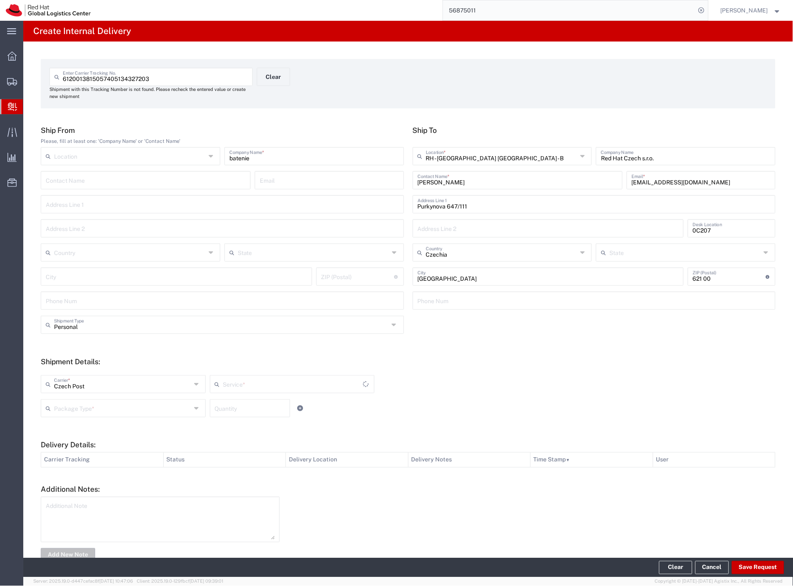
click at [74, 406] on input "text" at bounding box center [122, 408] width 137 height 15
type input "Ground"
click at [77, 485] on span "Your Packaging" at bounding box center [123, 480] width 162 height 13
type input "Your Packaging"
click at [740, 572] on button "Save Request" at bounding box center [758, 567] width 52 height 13
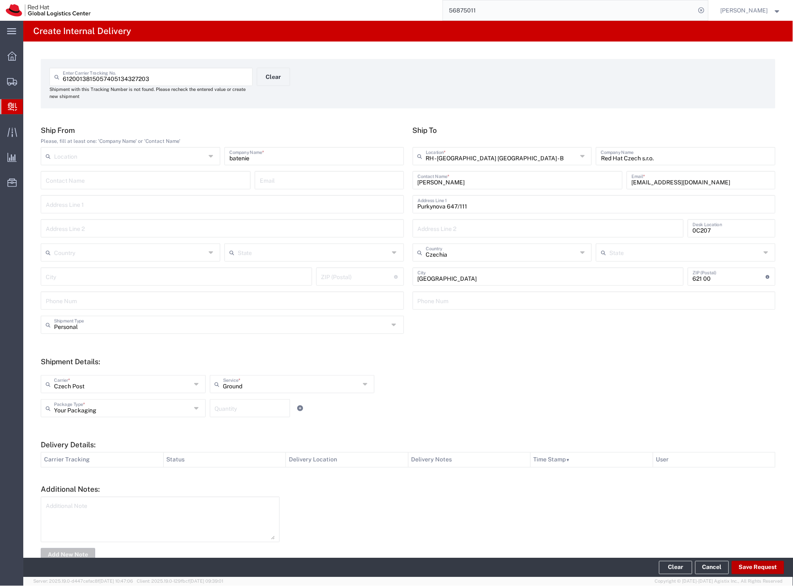
type input "Personal"
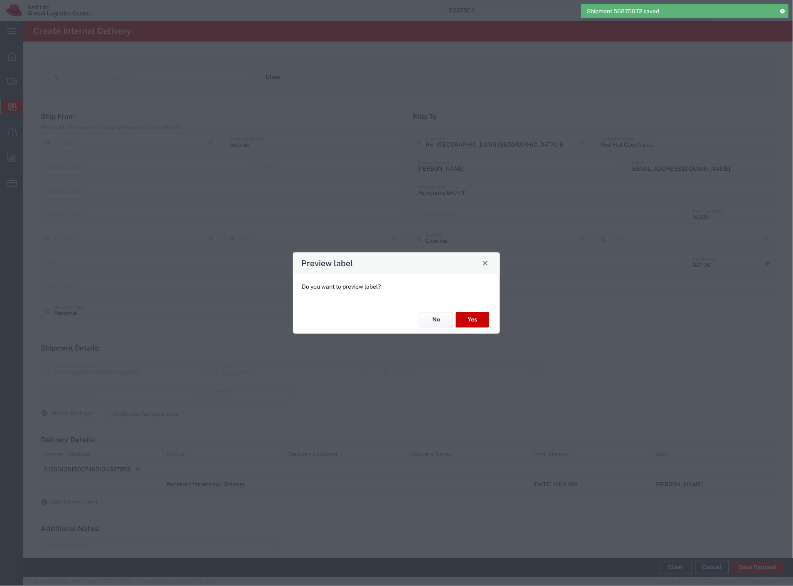
type input "Your Packaging"
type input "Ground"
click at [467, 318] on button "Yes" at bounding box center [472, 319] width 33 height 15
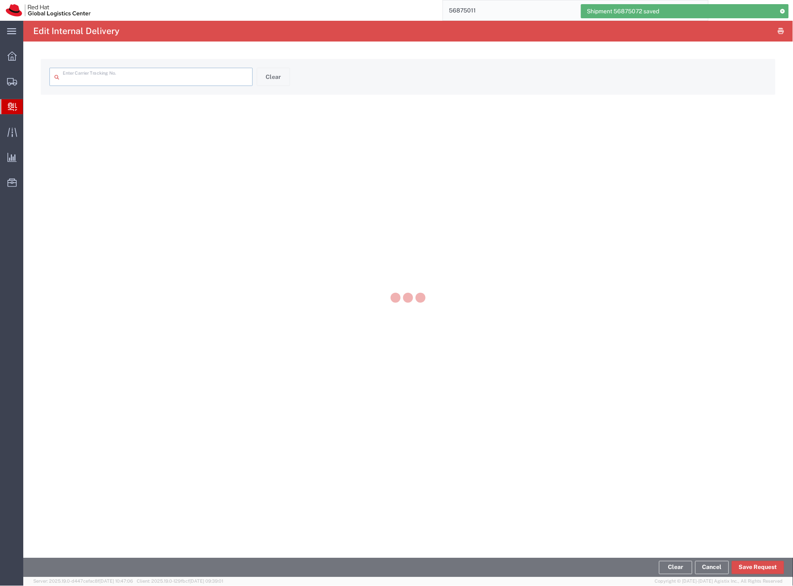
type input "6120013815057405134327203"
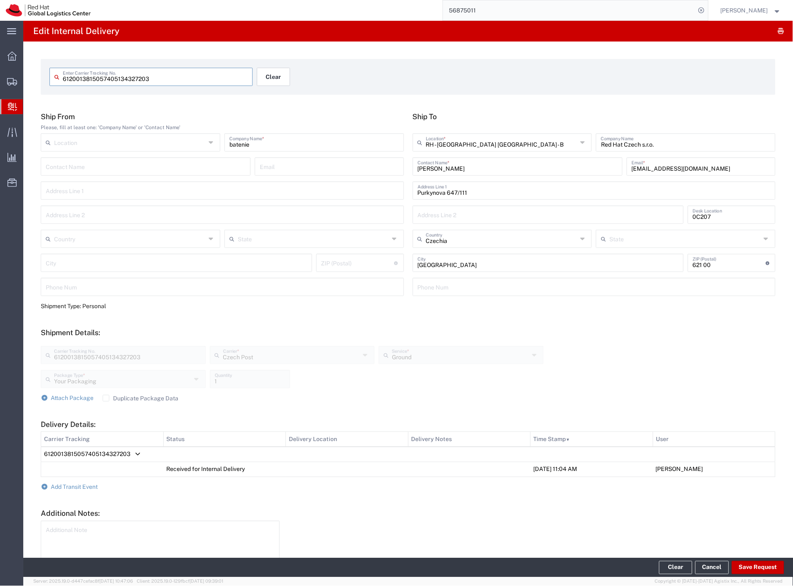
click at [278, 76] on button "Clear" at bounding box center [273, 77] width 33 height 18
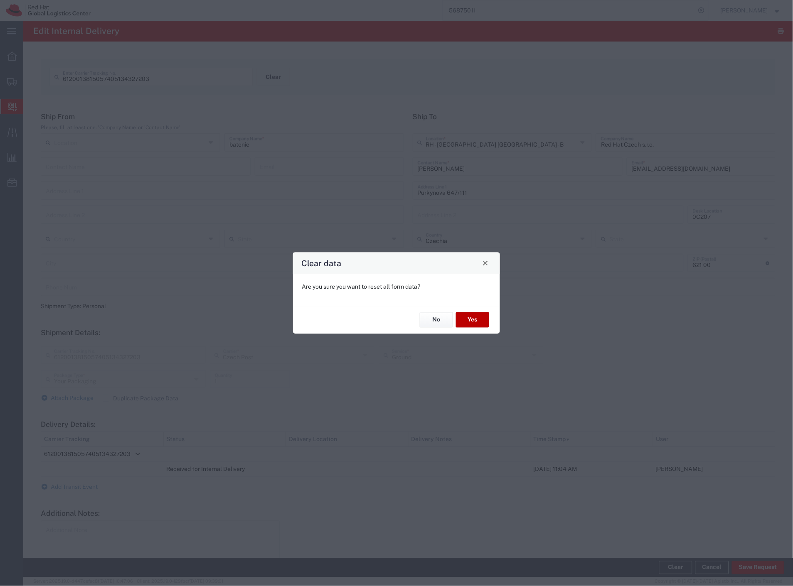
click at [473, 314] on button "Yes" at bounding box center [472, 319] width 33 height 15
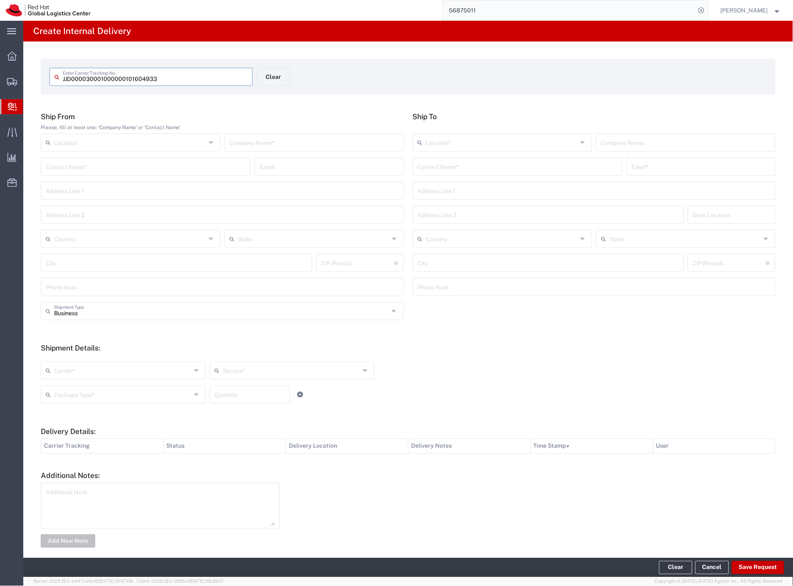
type input "JJD000030001000000101604933"
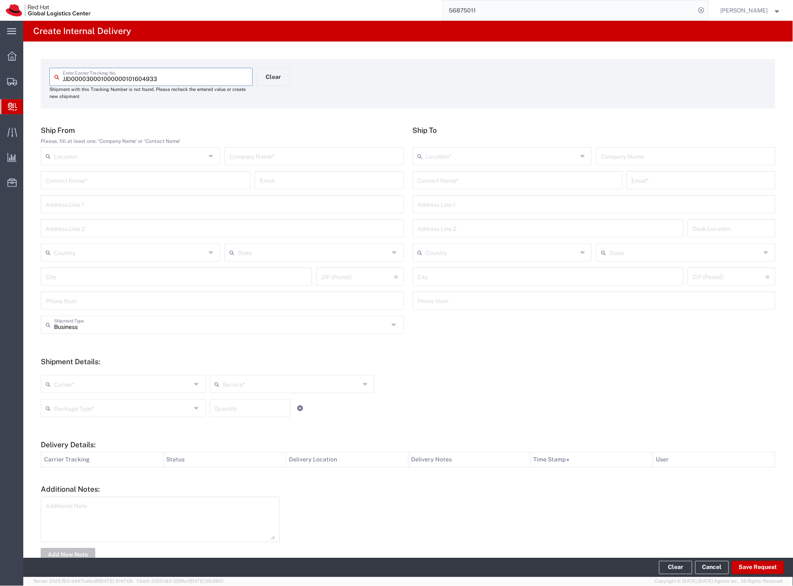
click at [315, 156] on input "text" at bounding box center [314, 155] width 170 height 15
type input "[PERSON_NAME]"
click at [432, 181] on input "text" at bounding box center [518, 179] width 200 height 15
type input "babiarova"
click at [483, 199] on p "Red Hat Czech s.r.o. ([PERSON_NAME]), [EMAIL_ADDRESS][DOMAIN_NAME]" at bounding box center [517, 200] width 199 height 10
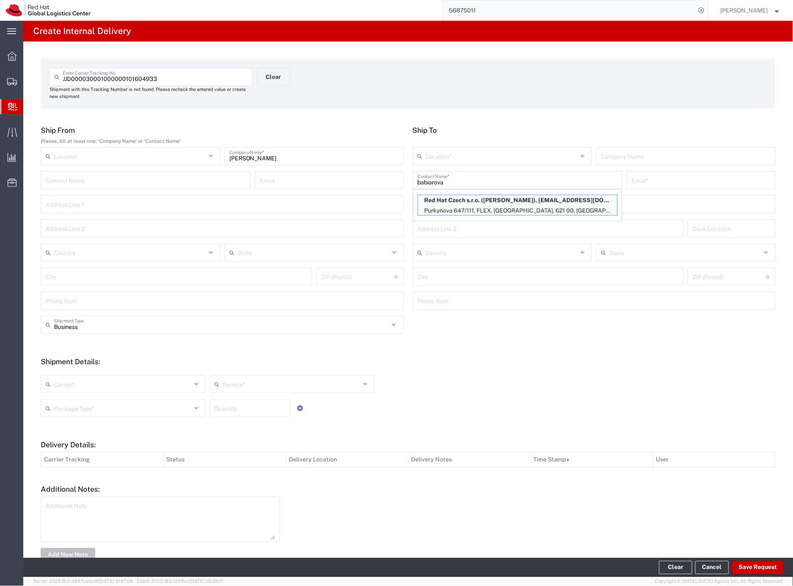
type input "RH - [GEOGRAPHIC_DATA] [GEOGRAPHIC_DATA] - B"
type input "Red Hat Czech s.r.o."
type input "[PERSON_NAME]"
type input "[EMAIL_ADDRESS][DOMAIN_NAME]"
type input "Purkynova 647/111"
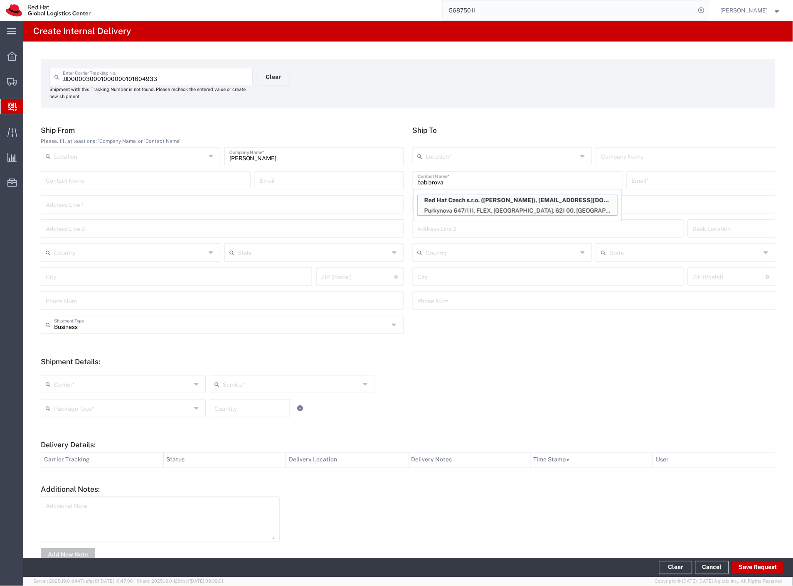
type input "FLEX"
type input "Czechia"
type input "[GEOGRAPHIC_DATA]"
type input "621 00"
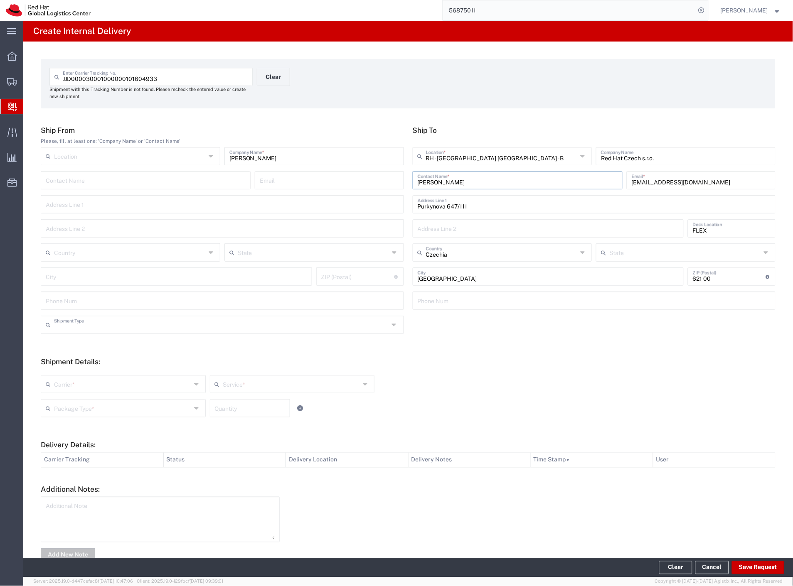
drag, startPoint x: 112, startPoint y: 321, endPoint x: 107, endPoint y: 325, distance: 6.2
click at [111, 322] on input "text" at bounding box center [221, 324] width 335 height 15
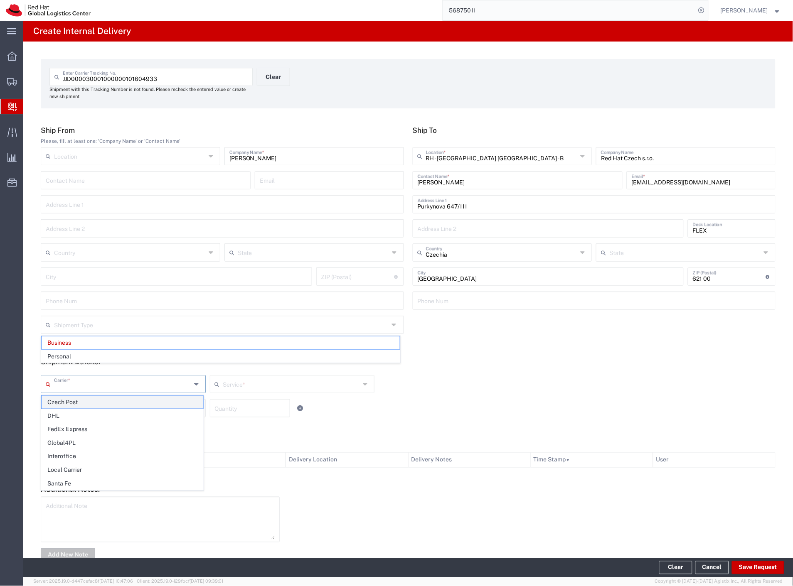
drag, startPoint x: 71, startPoint y: 382, endPoint x: 71, endPoint y: 401, distance: 18.3
click at [71, 385] on input "text" at bounding box center [122, 383] width 137 height 15
type input "Business"
click at [69, 405] on span "Czech Post" at bounding box center [123, 402] width 162 height 13
type input "Czech Post"
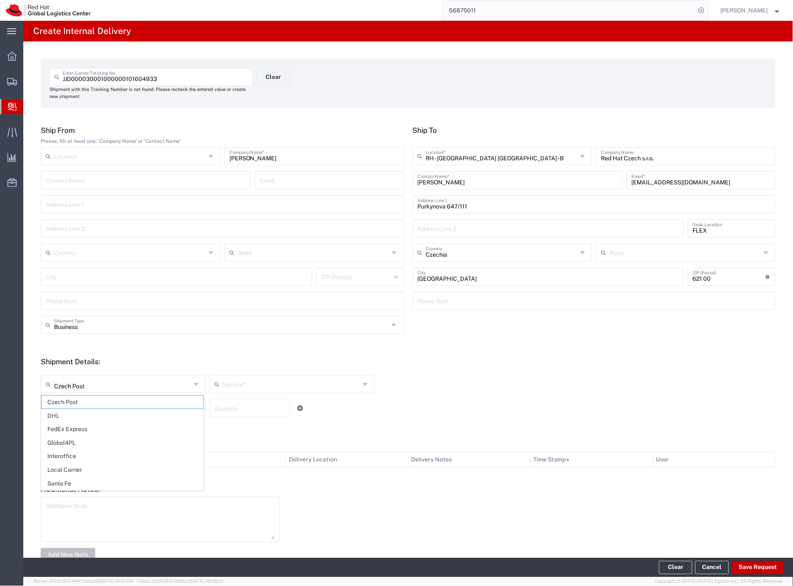
click at [69, 409] on input "text" at bounding box center [122, 408] width 137 height 15
type input "Ground"
drag, startPoint x: 84, startPoint y: 480, endPoint x: 392, endPoint y: 520, distance: 310.5
click at [84, 480] on span "Your Packaging" at bounding box center [123, 480] width 162 height 13
type input "Your Packaging"
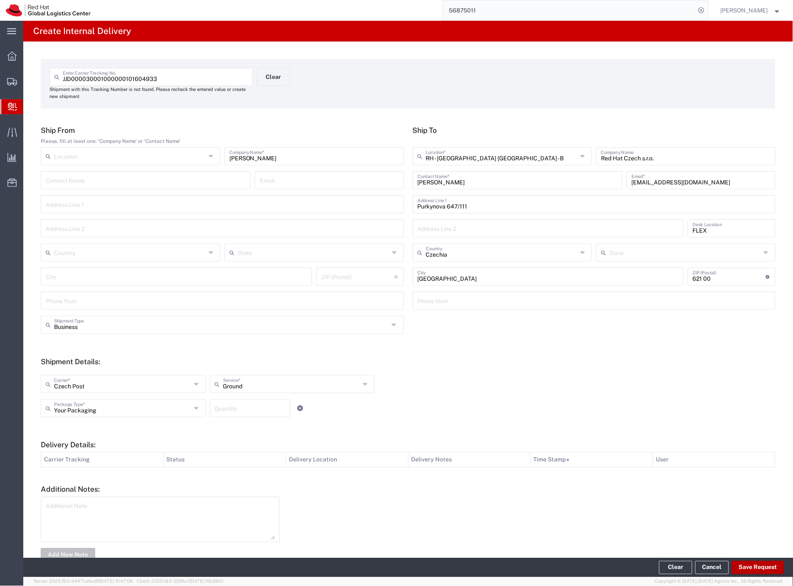
click at [747, 569] on button "Save Request" at bounding box center [758, 567] width 52 height 13
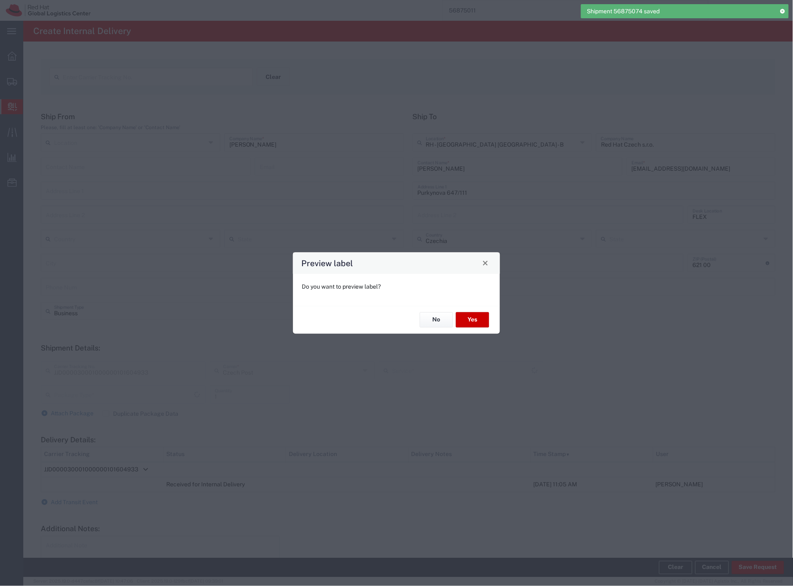
type input "Your Packaging"
type input "Ground"
click at [466, 318] on button "Yes" at bounding box center [472, 319] width 33 height 15
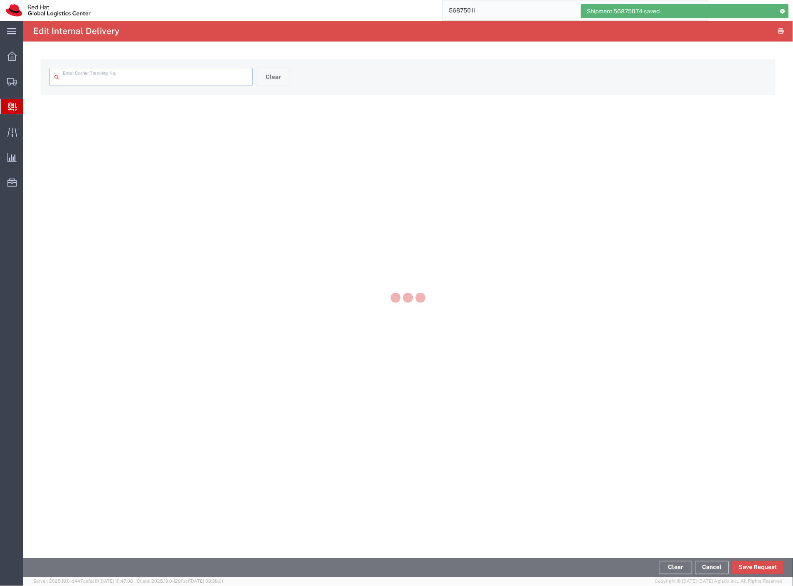
type input "JJD000030001000000101604933"
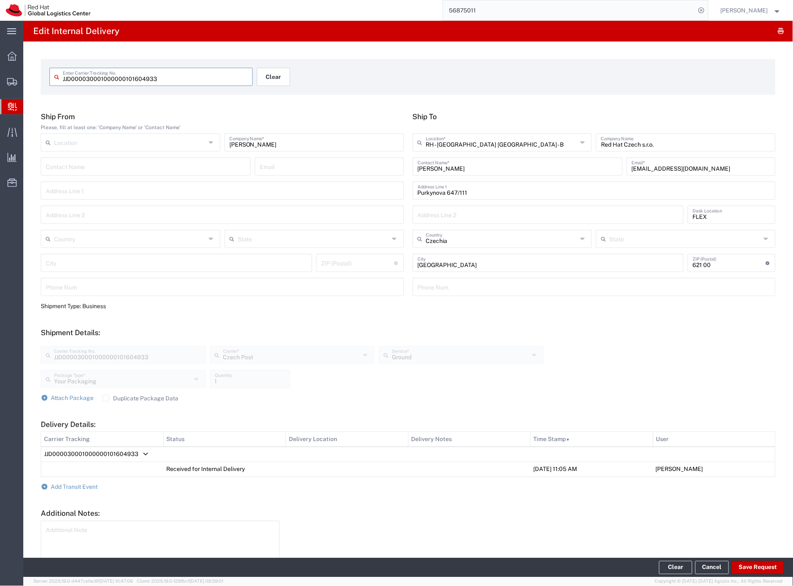
click at [264, 81] on button "Clear" at bounding box center [273, 77] width 33 height 18
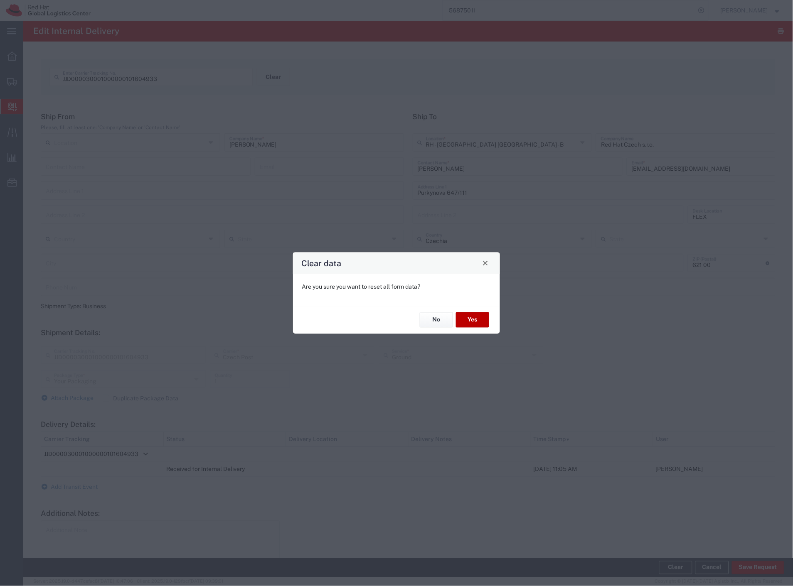
click at [467, 323] on button "Yes" at bounding box center [472, 319] width 33 height 15
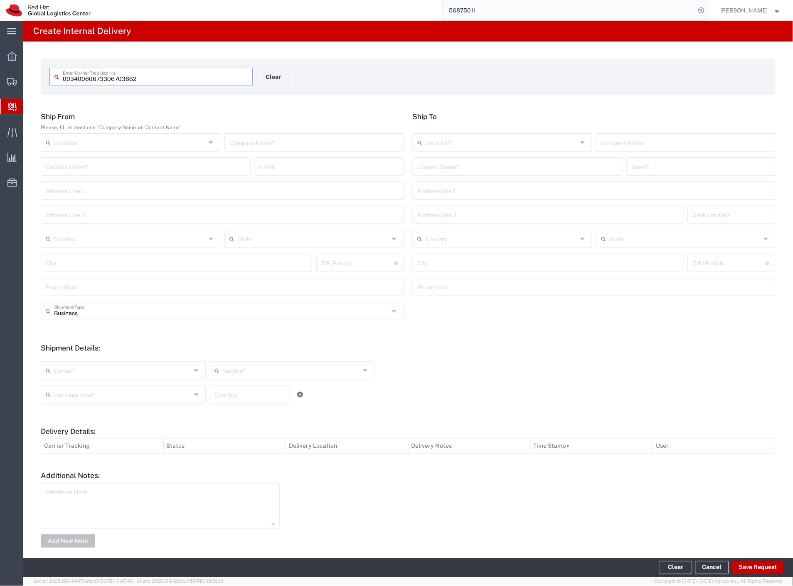
type input "00340060673306703662"
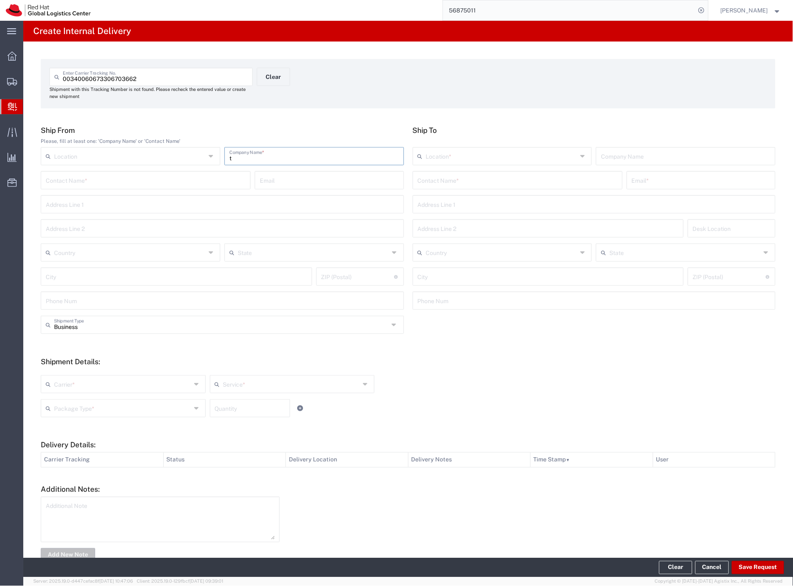
click at [280, 152] on input "t" at bounding box center [314, 155] width 170 height 15
type input "tchibo"
click at [455, 180] on input "text" at bounding box center [518, 179] width 200 height 15
type input "[PERSON_NAME]"
click at [476, 208] on p "Purkynova 665/115, 2D407, [GEOGRAPHIC_DATA], 621 00, [GEOGRAPHIC_DATA]" at bounding box center [517, 211] width 199 height 10
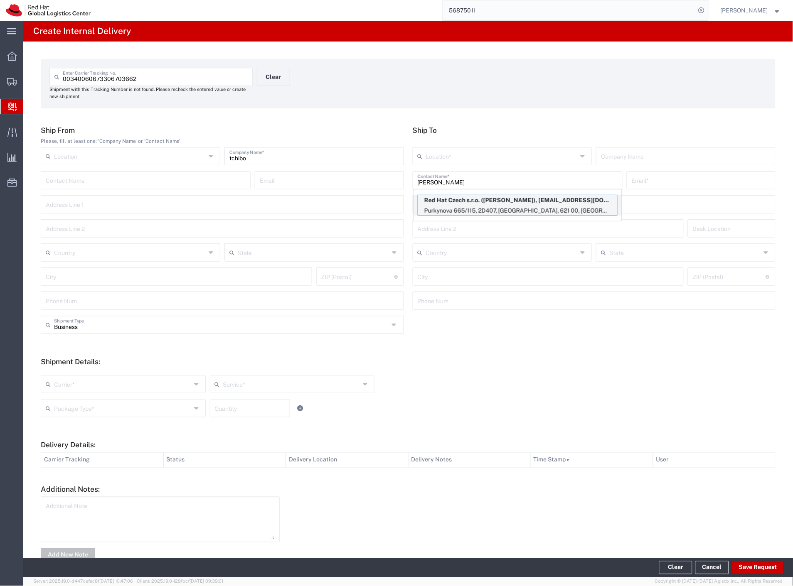
type input "RH - [GEOGRAPHIC_DATA] [GEOGRAPHIC_DATA] - C"
type input "Red Hat Czech s.r.o."
type input "[PERSON_NAME]"
type input "[EMAIL_ADDRESS][DOMAIN_NAME]"
type input "Purkynova 665/115"
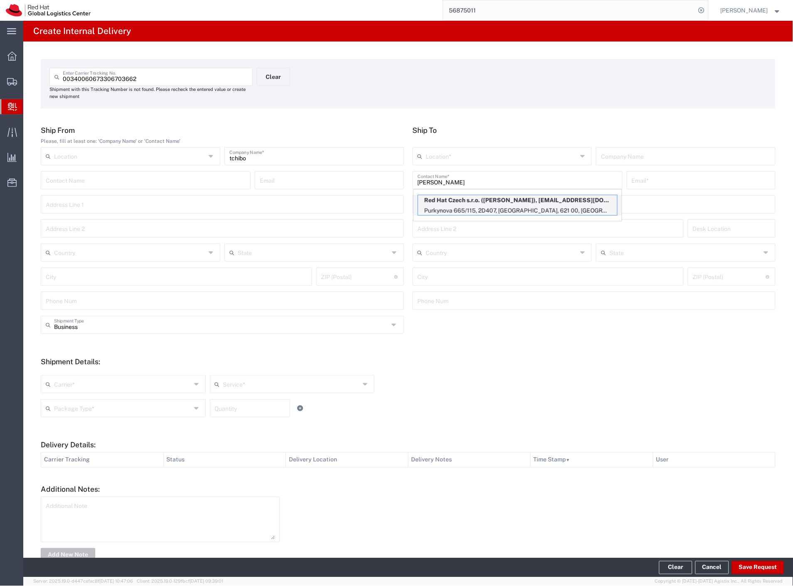
type input "2D407"
type input "Czechia"
type input "[GEOGRAPHIC_DATA]"
type input "621 00"
type input "420532270212"
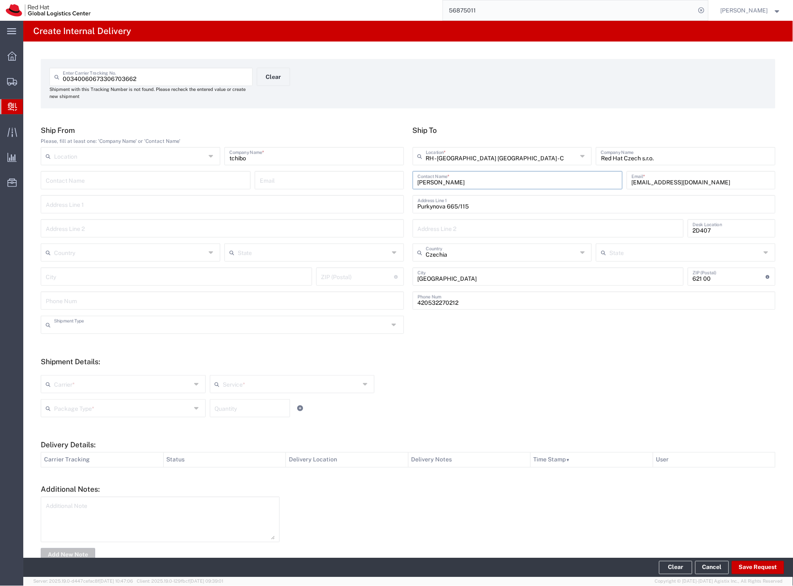
click at [98, 329] on input "text" at bounding box center [221, 324] width 335 height 15
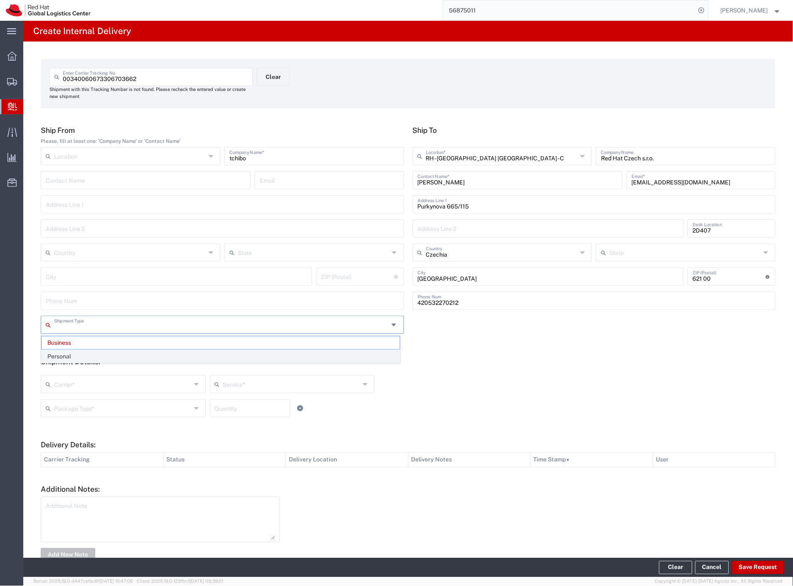
click at [75, 356] on span "Personal" at bounding box center [221, 356] width 358 height 13
type input "Personal"
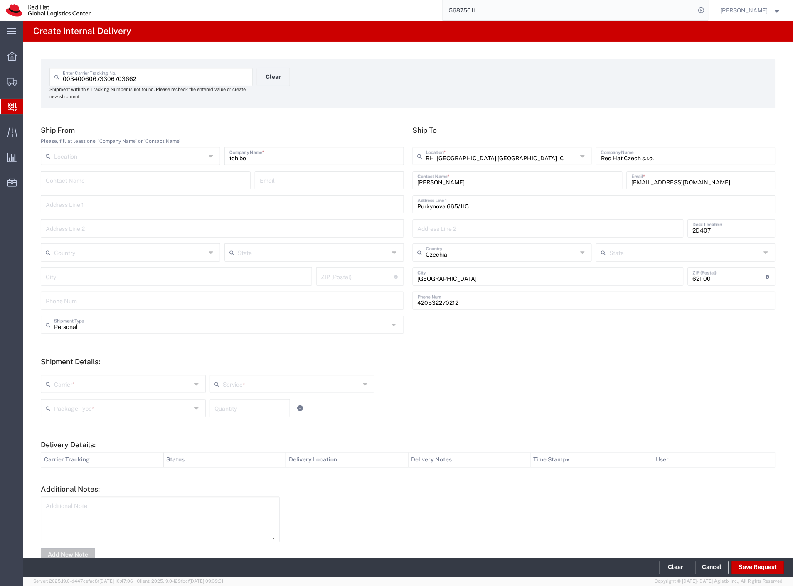
click at [106, 379] on input "text" at bounding box center [122, 383] width 137 height 15
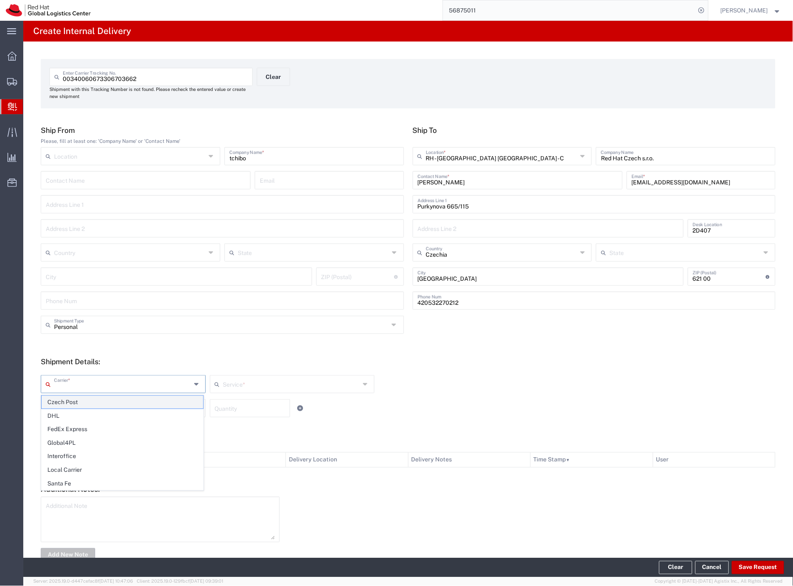
click at [91, 399] on span "Czech Post" at bounding box center [123, 402] width 162 height 13
type input "Czech Post"
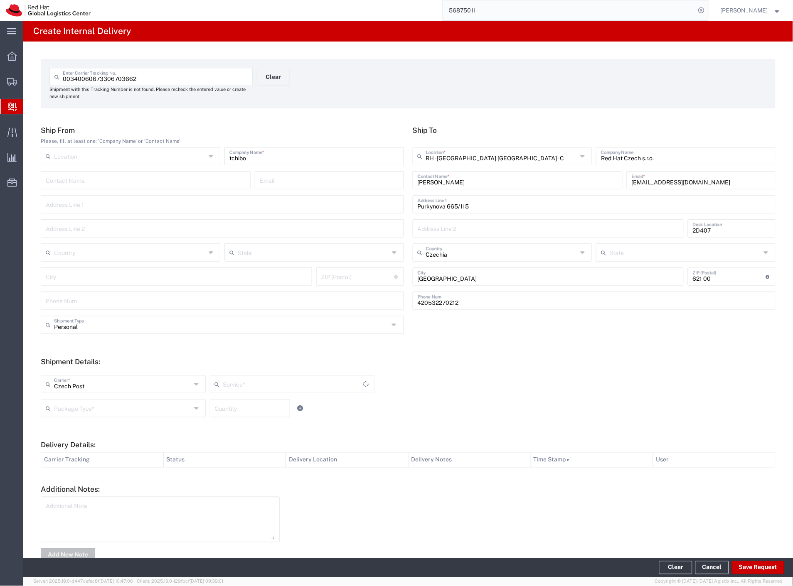
click at [89, 402] on input "text" at bounding box center [122, 408] width 137 height 15
type input "Ground"
drag, startPoint x: 86, startPoint y: 479, endPoint x: 446, endPoint y: 541, distance: 365.9
click at [85, 479] on span "Your Packaging" at bounding box center [123, 480] width 162 height 13
type input "Your Packaging"
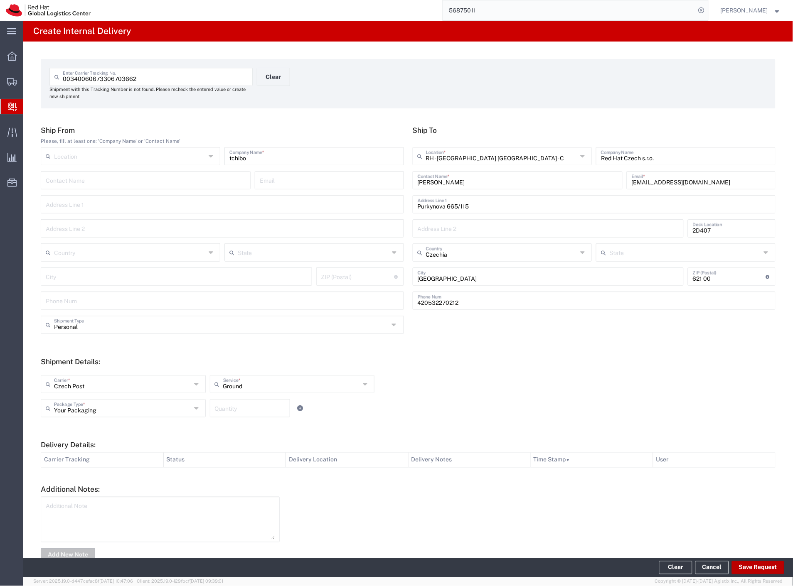
click at [755, 566] on button "Save Request" at bounding box center [758, 567] width 52 height 13
type input "Personal"
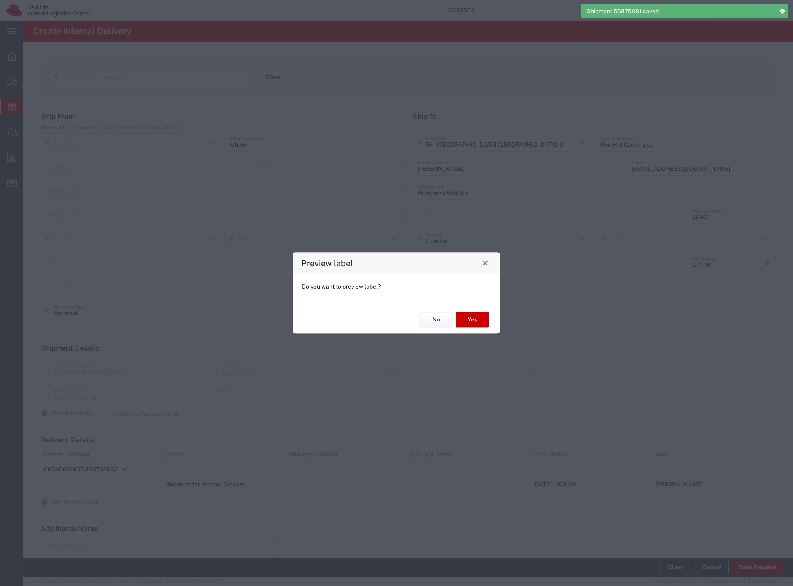
type input "Ground"
click at [472, 323] on button "Yes" at bounding box center [472, 319] width 33 height 15
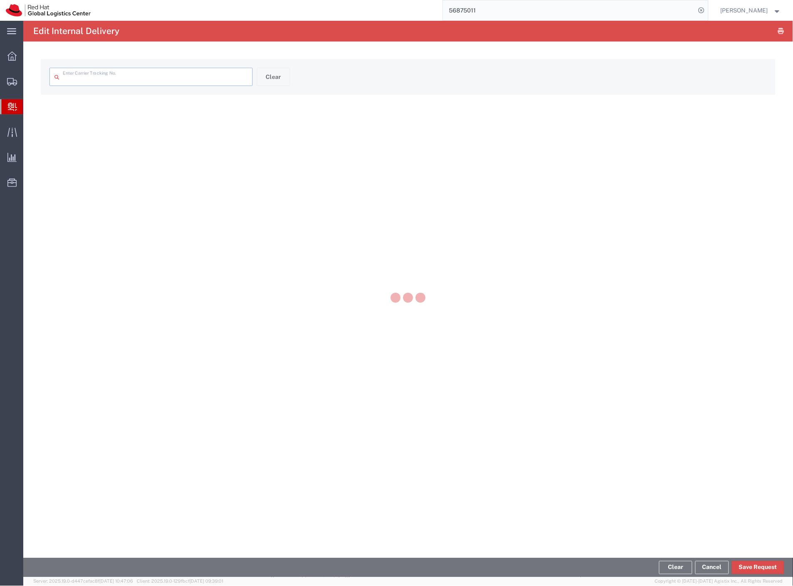
type input "00340060673306703662"
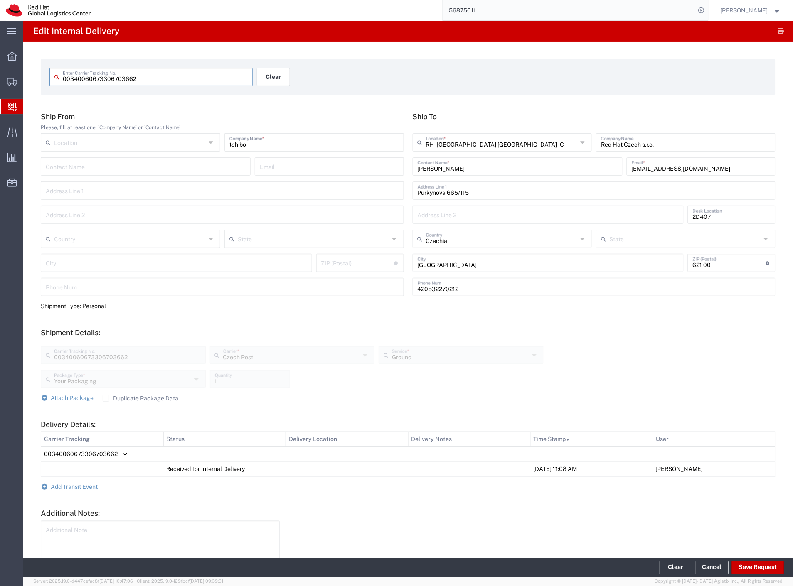
click at [276, 74] on button "Clear" at bounding box center [273, 77] width 33 height 18
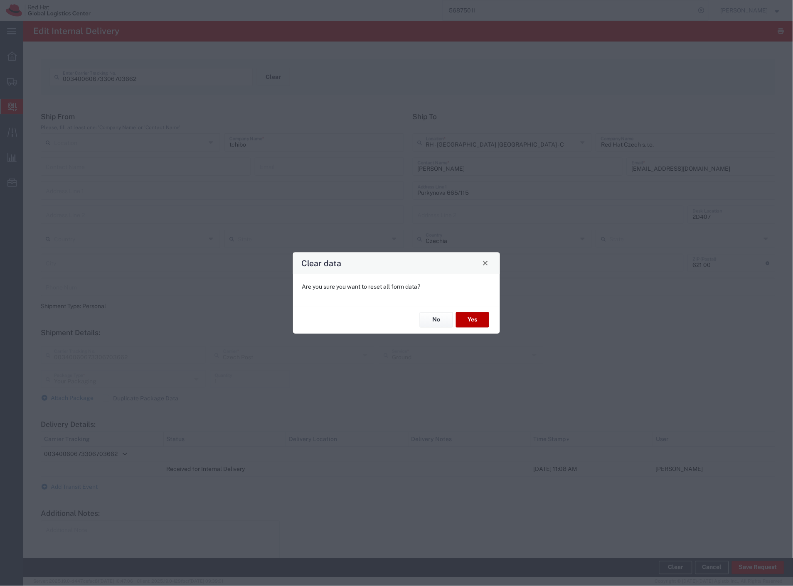
click at [479, 326] on button "Yes" at bounding box center [472, 319] width 33 height 15
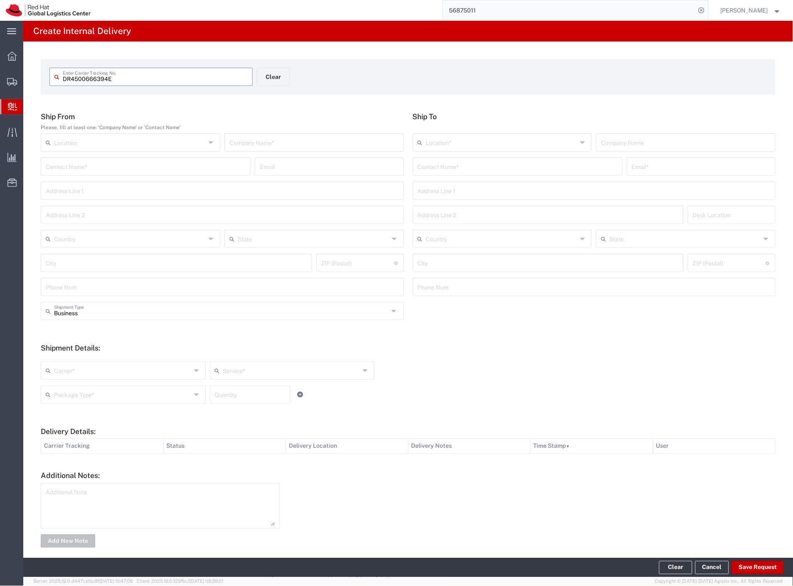
type input "DR4500666394E"
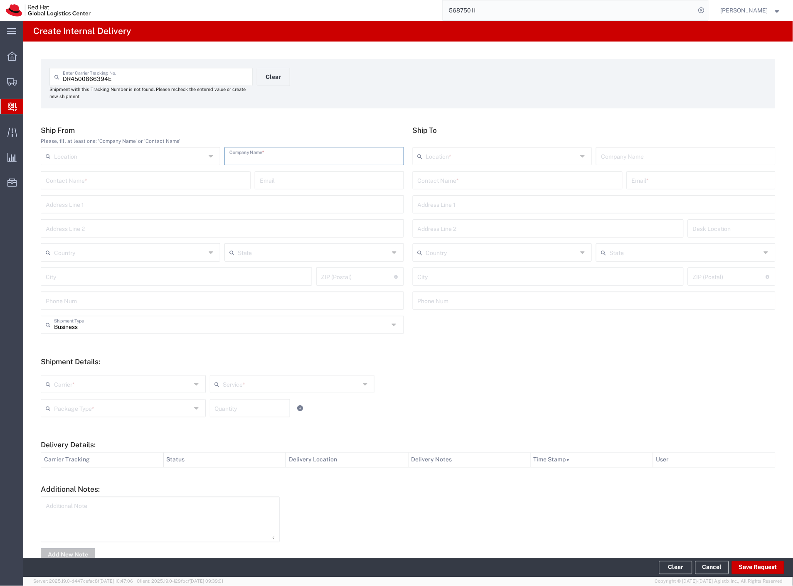
click at [309, 149] on input "text" at bounding box center [314, 155] width 170 height 15
type input "china"
click at [447, 179] on input "text" at bounding box center [518, 179] width 200 height 15
type input "[PERSON_NAME]"
drag, startPoint x: 443, startPoint y: 208, endPoint x: 418, endPoint y: 226, distance: 31.3
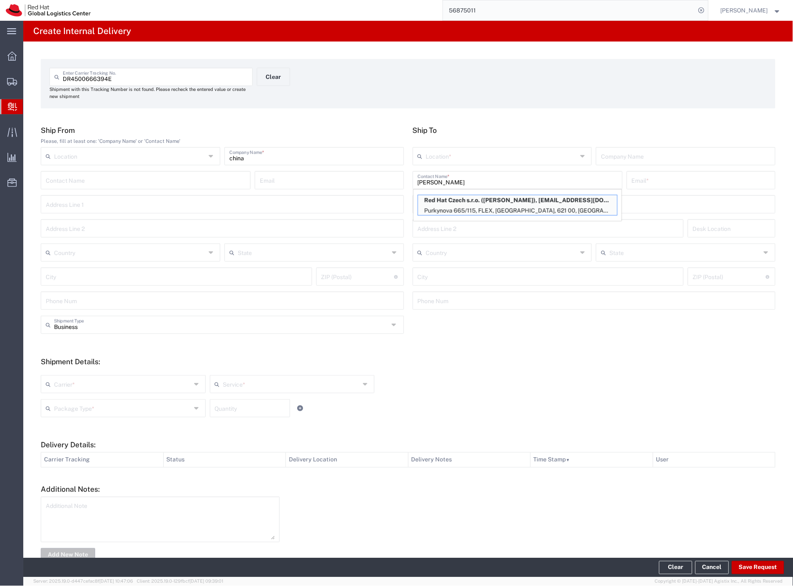
click at [443, 209] on p "Purkynova 665/115, FLEX, [GEOGRAPHIC_DATA], 621 00, [GEOGRAPHIC_DATA]" at bounding box center [517, 211] width 199 height 10
type input "RH - [GEOGRAPHIC_DATA] [GEOGRAPHIC_DATA] - C"
type input "Red Hat Czech s.r.o."
type input "[PERSON_NAME]"
type input "[EMAIL_ADDRESS][DOMAIN_NAME]"
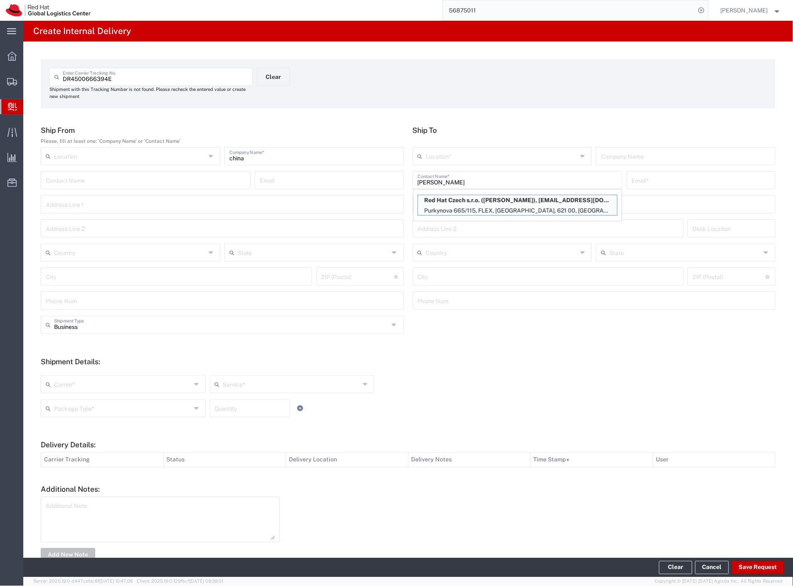
type input "Purkynova 665/115"
type input "FLEX"
type input "Czechia"
type input "[GEOGRAPHIC_DATA]"
type input "621 00"
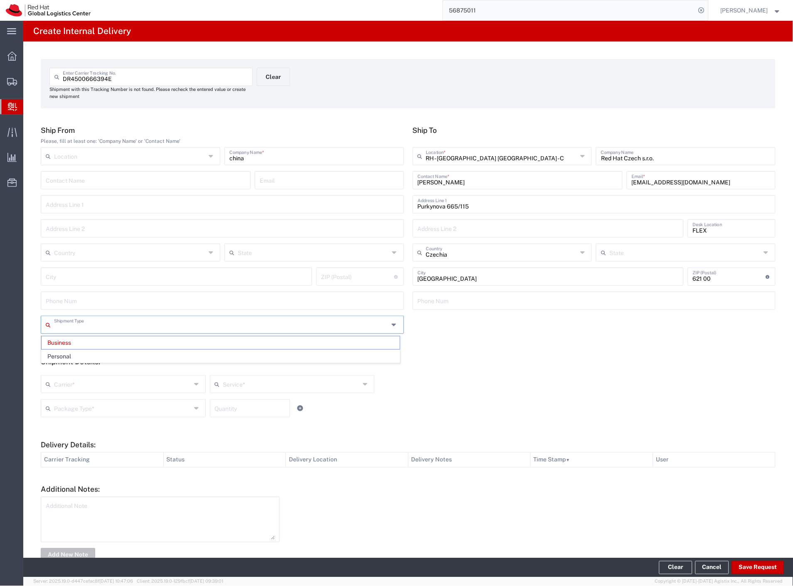
drag, startPoint x: 99, startPoint y: 323, endPoint x: 84, endPoint y: 355, distance: 35.9
click at [98, 323] on input "text" at bounding box center [221, 324] width 335 height 15
click at [83, 358] on span "Personal" at bounding box center [221, 356] width 358 height 13
type input "Personal"
drag, startPoint x: 80, startPoint y: 379, endPoint x: 78, endPoint y: 385, distance: 6.9
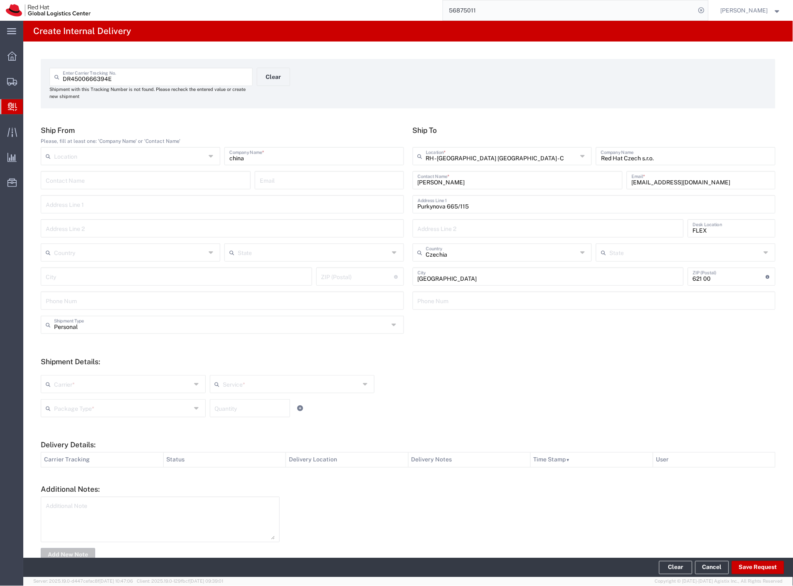
click at [79, 382] on input "text" at bounding box center [122, 383] width 137 height 15
click at [74, 401] on span "Czech Post" at bounding box center [123, 402] width 162 height 13
type input "Czech Post"
click at [74, 403] on input "text" at bounding box center [122, 408] width 137 height 15
type input "Ground"
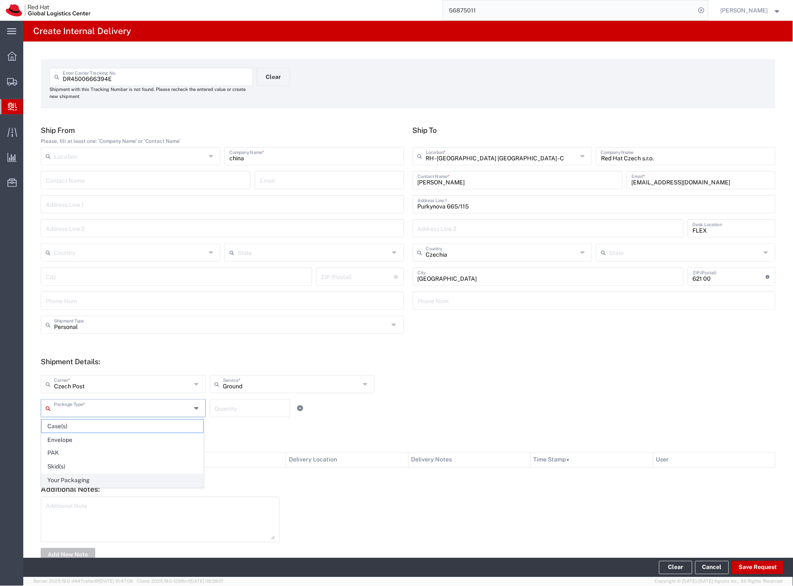
click at [85, 479] on span "Your Packaging" at bounding box center [123, 480] width 162 height 13
type input "Your Packaging"
click at [239, 406] on input "number" at bounding box center [250, 408] width 70 height 15
type input "2"
click at [312, 152] on input "china" at bounding box center [314, 155] width 170 height 15
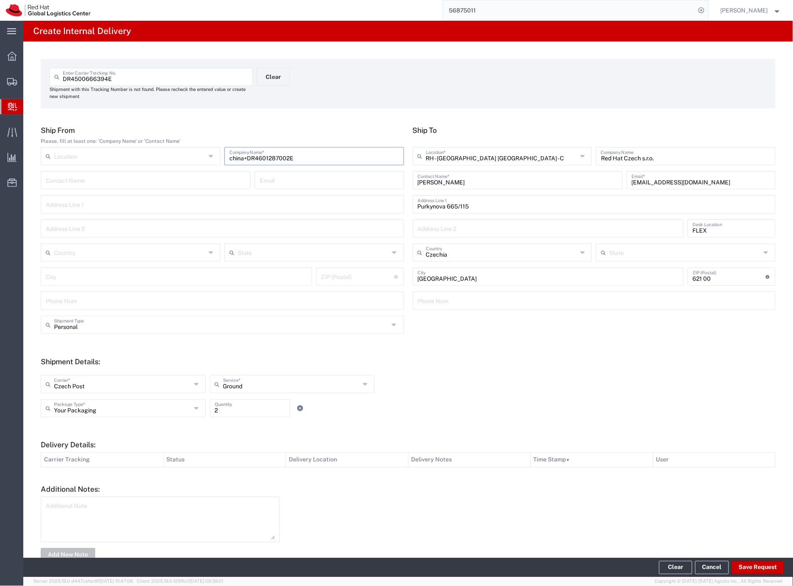
type input "china+DR4601287002E"
click at [749, 563] on button "Save Request" at bounding box center [758, 567] width 52 height 13
type input "Personal"
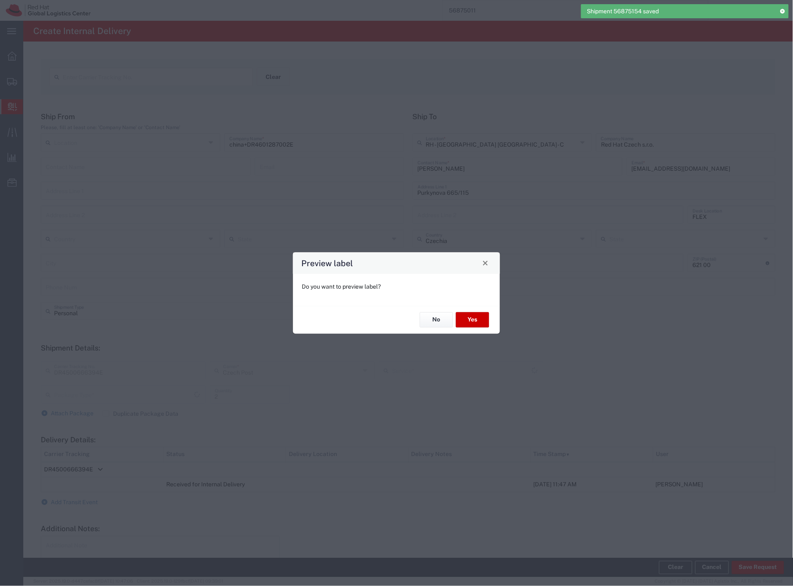
type input "Your Packaging"
type input "Ground"
click at [484, 315] on button "Yes" at bounding box center [472, 319] width 33 height 15
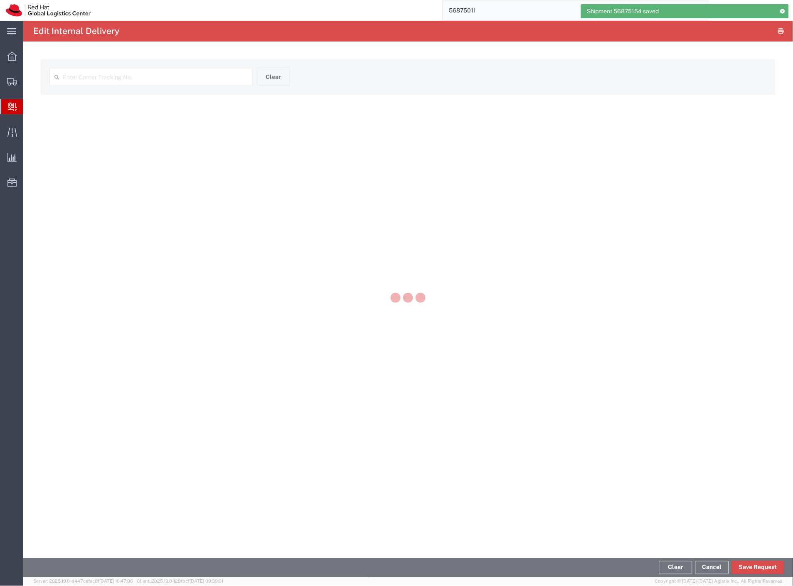
type input "DR4500666394E"
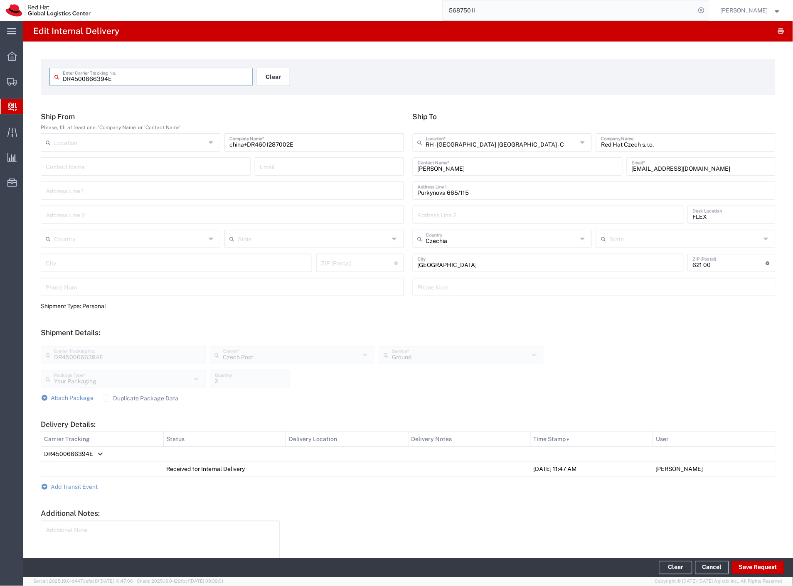
click at [272, 80] on button "Clear" at bounding box center [273, 77] width 33 height 18
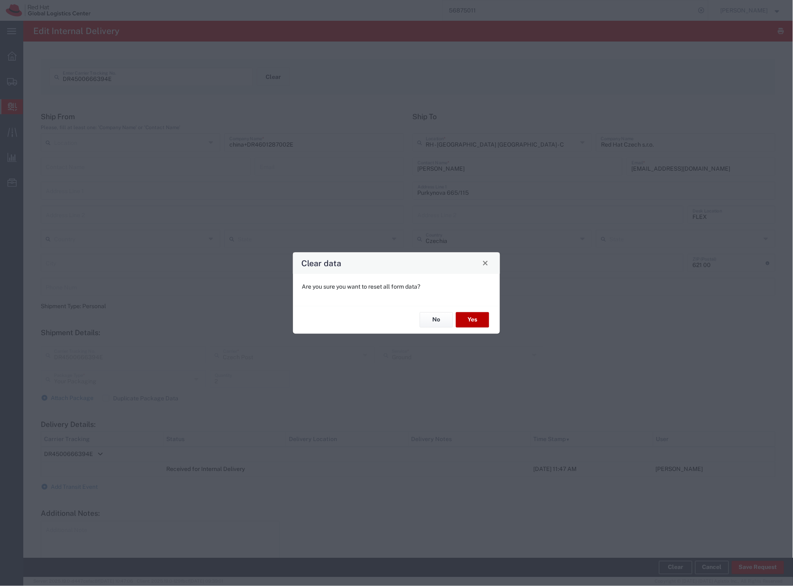
click at [476, 320] on button "Yes" at bounding box center [472, 319] width 33 height 15
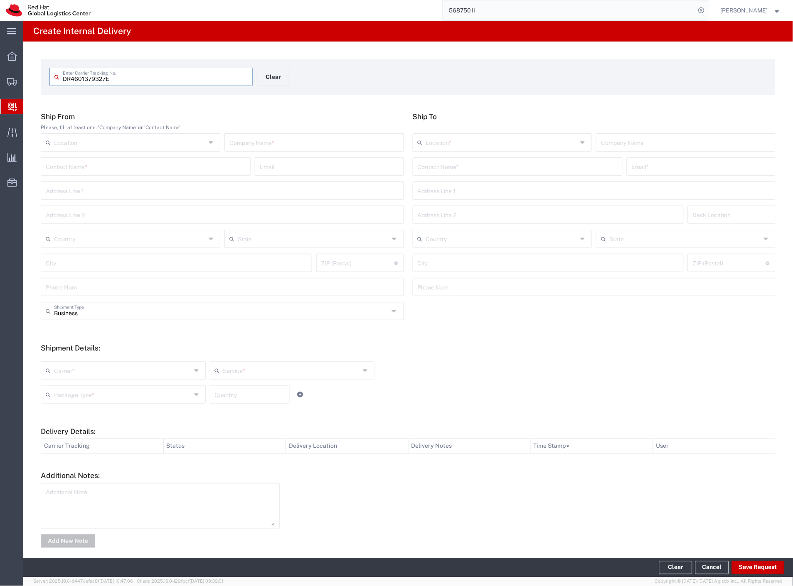
type input "DR4601379327E"
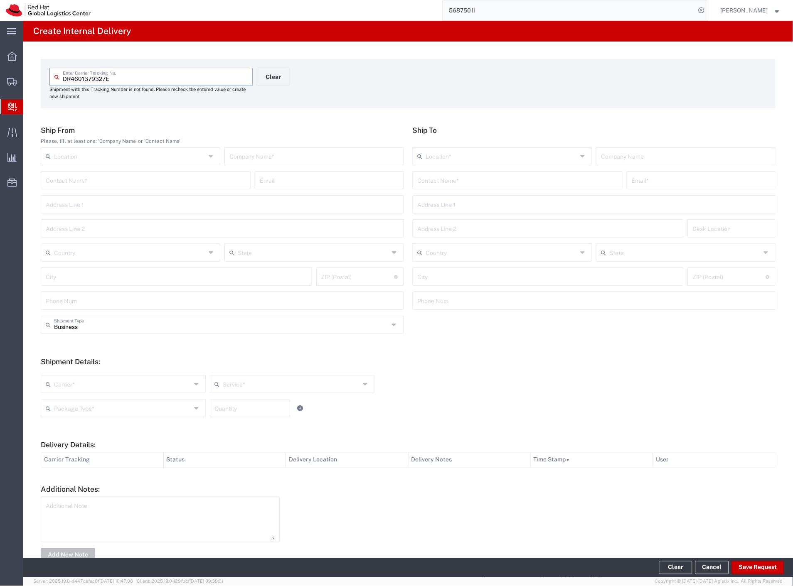
click at [347, 155] on input "text" at bounding box center [314, 155] width 170 height 15
type input "china"
click at [456, 179] on input "text" at bounding box center [518, 179] width 200 height 15
type input "[PERSON_NAME]"
click at [485, 206] on p "Purkynova 665/115, FLEX, [GEOGRAPHIC_DATA], 621 00, [GEOGRAPHIC_DATA]" at bounding box center [517, 211] width 199 height 10
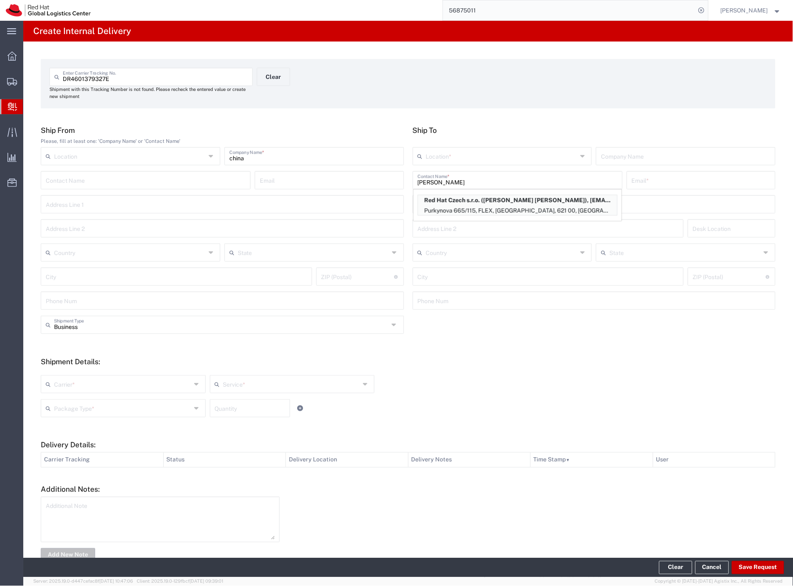
type input "RH - [GEOGRAPHIC_DATA] [GEOGRAPHIC_DATA] - C"
type input "Red Hat Czech s.r.o."
type input "[PERSON_NAME] [PERSON_NAME]"
type input "[EMAIL_ADDRESS][DOMAIN_NAME]"
type input "Purkynova 665/115"
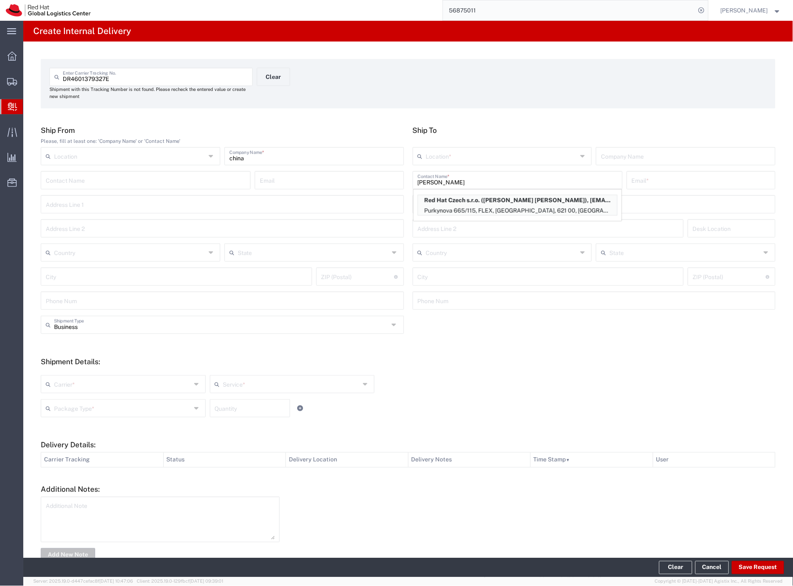
type input "FLEX"
type input "Czechia"
type input "[GEOGRAPHIC_DATA]"
type input "621 00"
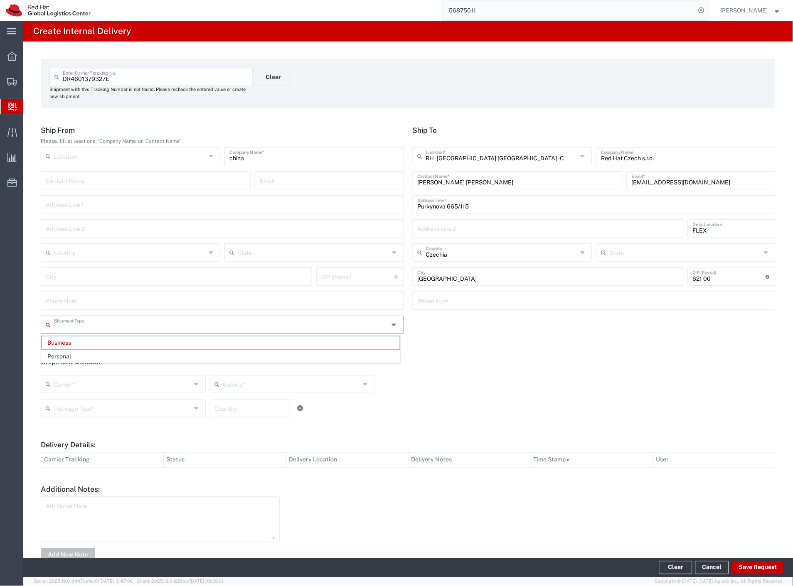
click at [89, 327] on input "text" at bounding box center [221, 324] width 335 height 15
drag, startPoint x: 78, startPoint y: 355, endPoint x: 72, endPoint y: 374, distance: 20.0
click at [78, 355] on span "Personal" at bounding box center [221, 356] width 358 height 13
type input "Personal"
click at [69, 383] on input "text" at bounding box center [122, 383] width 137 height 15
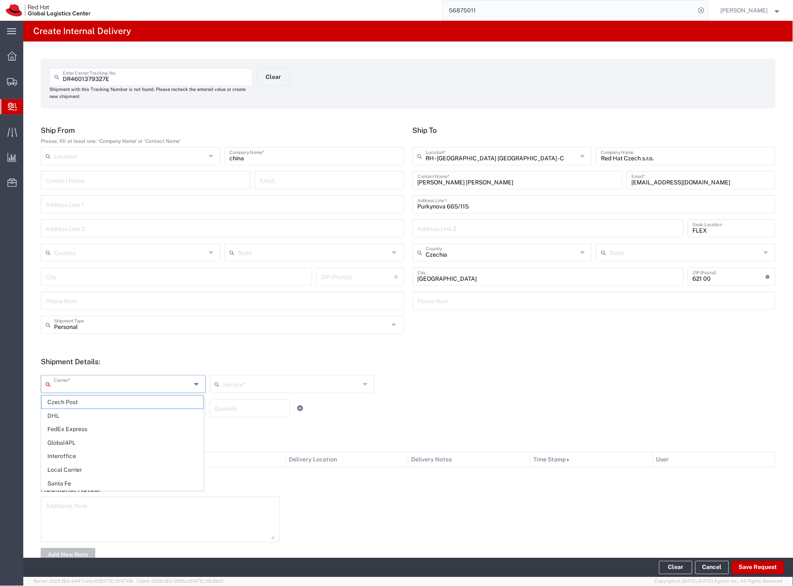
click at [63, 403] on span "Czech Post" at bounding box center [123, 402] width 162 height 13
type input "Czech Post"
type input "Ground"
drag, startPoint x: 66, startPoint y: 407, endPoint x: 69, endPoint y: 413, distance: 6.1
click at [66, 407] on input "text" at bounding box center [122, 408] width 137 height 15
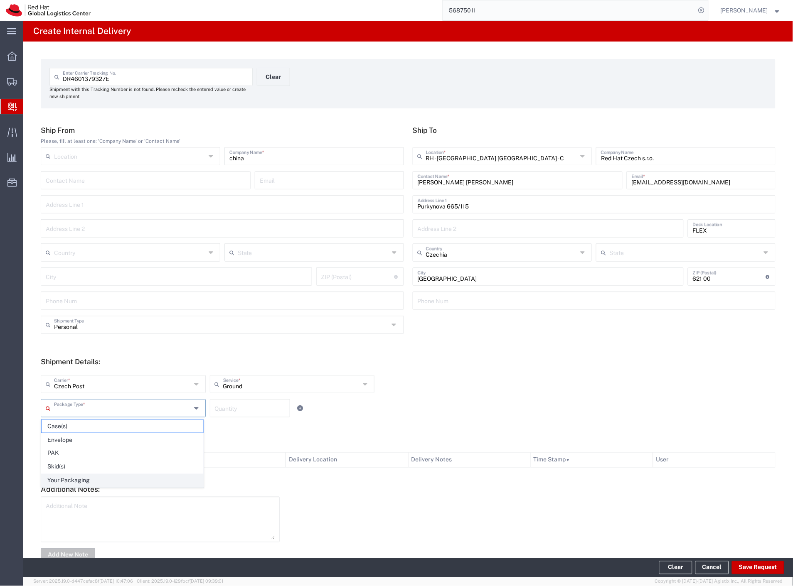
click at [98, 482] on span "Your Packaging" at bounding box center [123, 480] width 162 height 13
type input "Your Packaging"
click at [751, 571] on button "Save Request" at bounding box center [758, 567] width 52 height 13
type input "Personal"
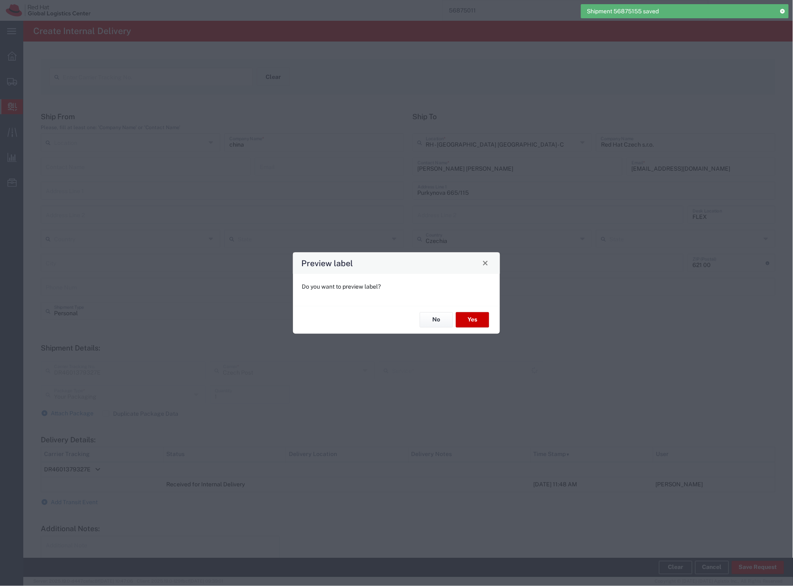
type input "Ground"
click at [467, 322] on button "Yes" at bounding box center [472, 319] width 33 height 15
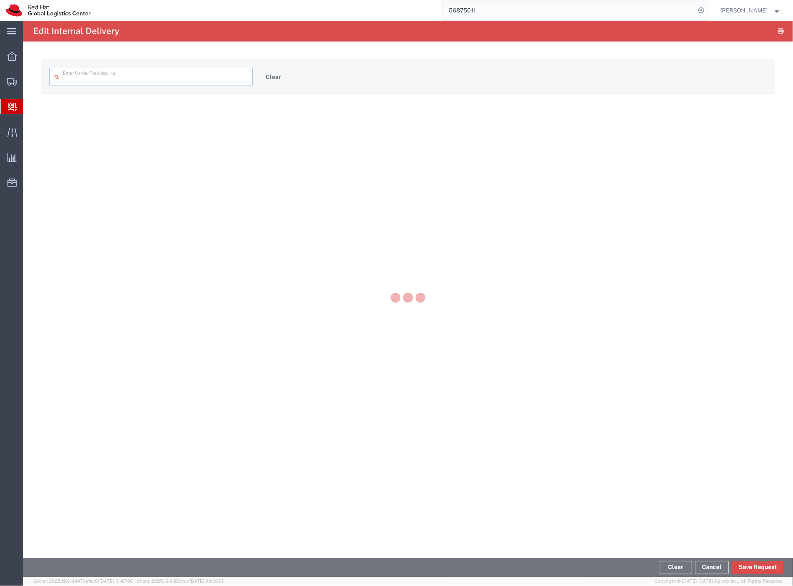
type input "DR4601379327E"
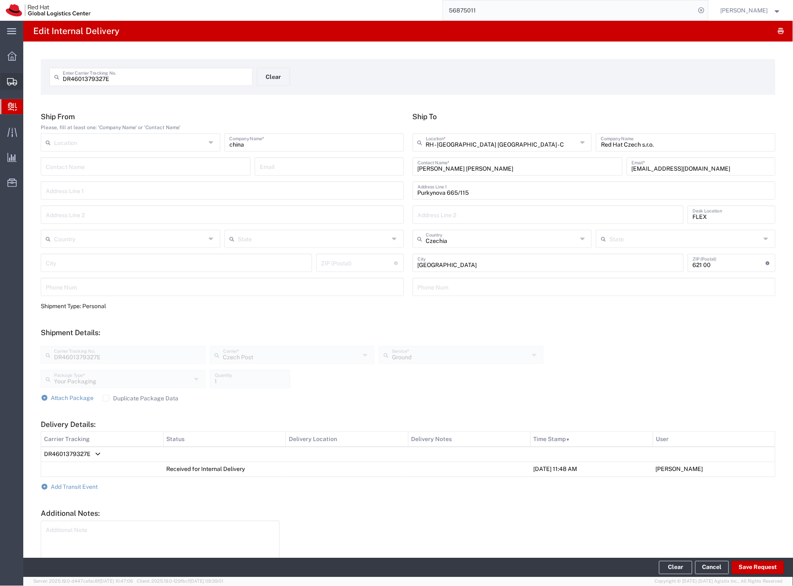
click at [0, 0] on span "Shipment Manager" at bounding box center [0, 0] width 0 height 0
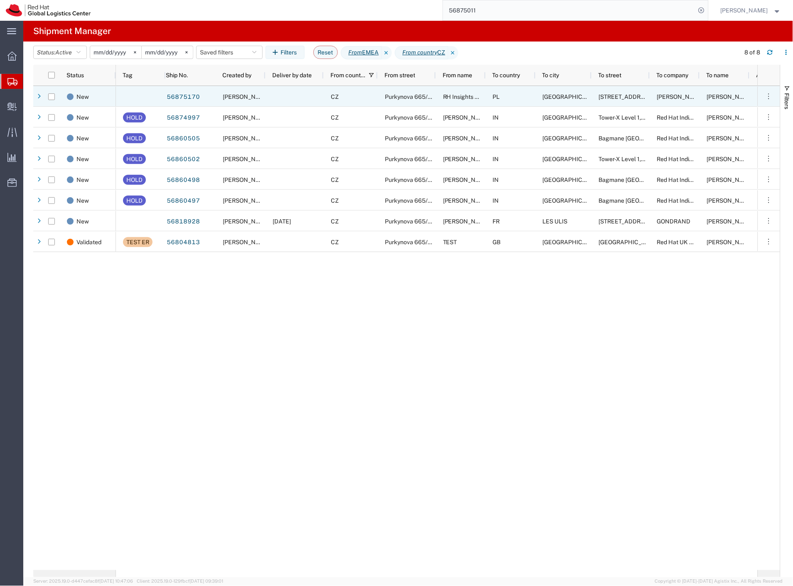
click at [398, 101] on div "Purkynova 665/115" at bounding box center [407, 96] width 58 height 21
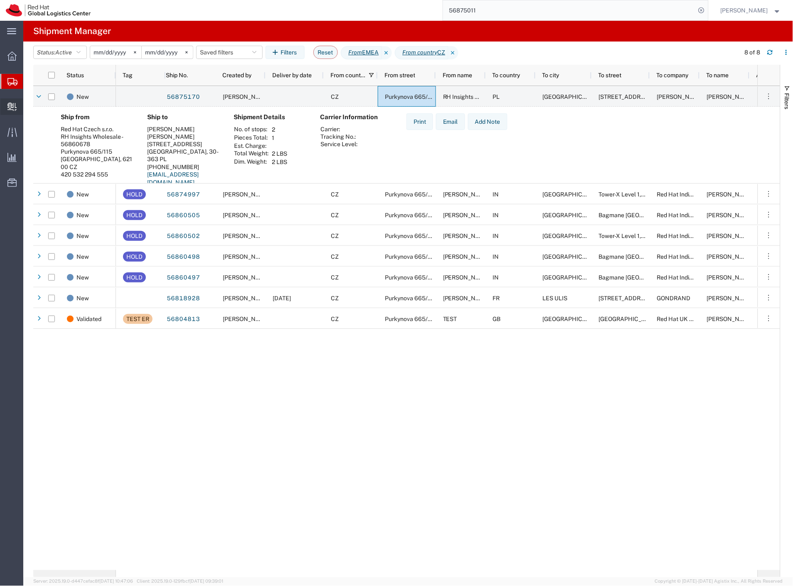
click at [29, 109] on span "Internal Delivery" at bounding box center [26, 106] width 6 height 17
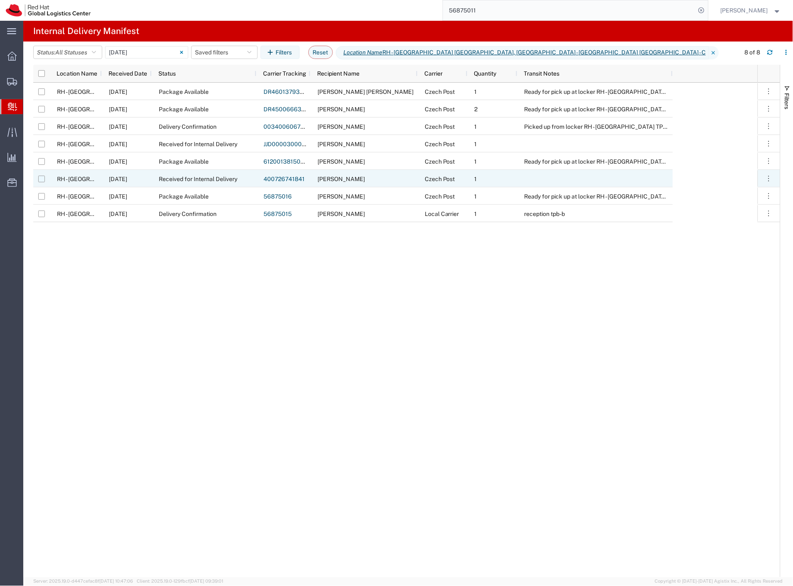
click at [39, 178] on input "Press Space to toggle row selection (unchecked)" at bounding box center [41, 179] width 7 height 7
checkbox input "true"
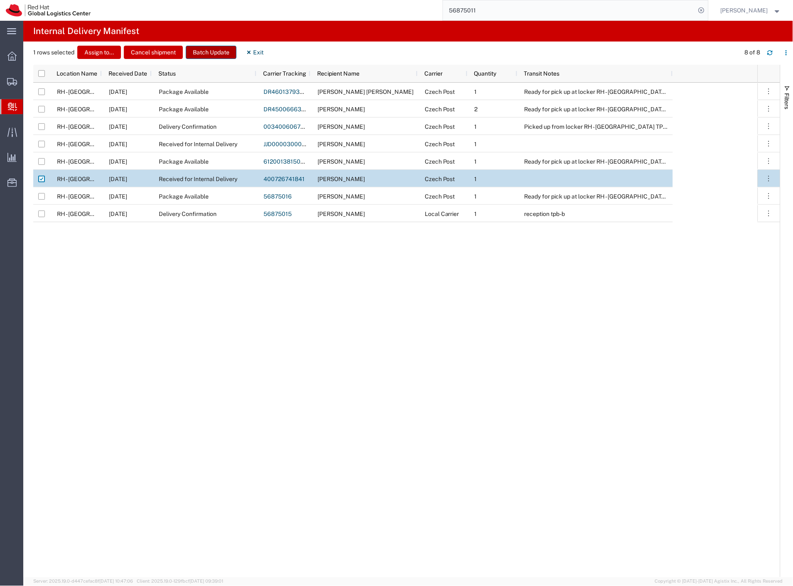
click at [211, 53] on button "Batch Update" at bounding box center [211, 52] width 51 height 13
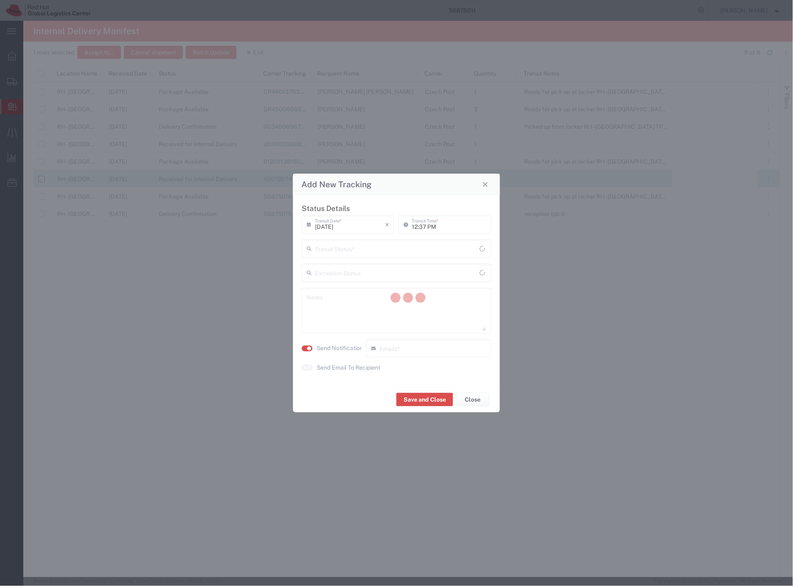
click at [348, 248] on div at bounding box center [407, 299] width 769 height 557
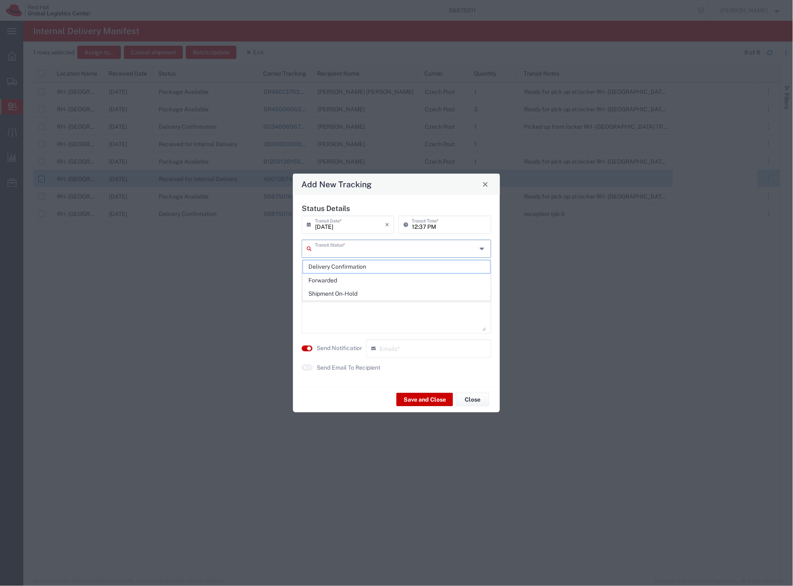
click at [348, 248] on input "text" at bounding box center [396, 248] width 162 height 15
click at [348, 269] on span "Delivery Confirmation" at bounding box center [397, 267] width 188 height 13
type input "Delivery Confirmation"
click at [338, 312] on textarea at bounding box center [396, 310] width 179 height 41
type textarea "desk"
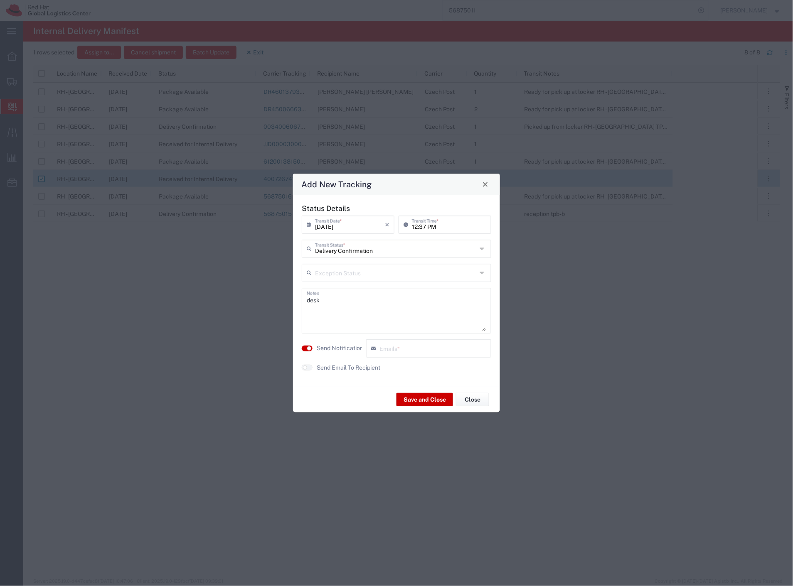
click at [335, 351] on label "Send Notification" at bounding box center [340, 348] width 47 height 9
click at [418, 397] on button "Save and Close" at bounding box center [424, 399] width 57 height 13
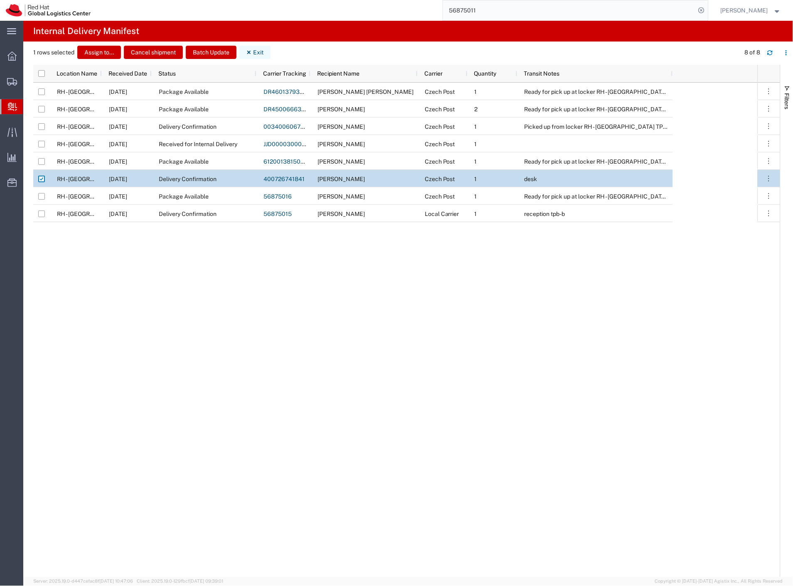
click at [253, 51] on button "Exit" at bounding box center [254, 52] width 31 height 13
checkbox input "false"
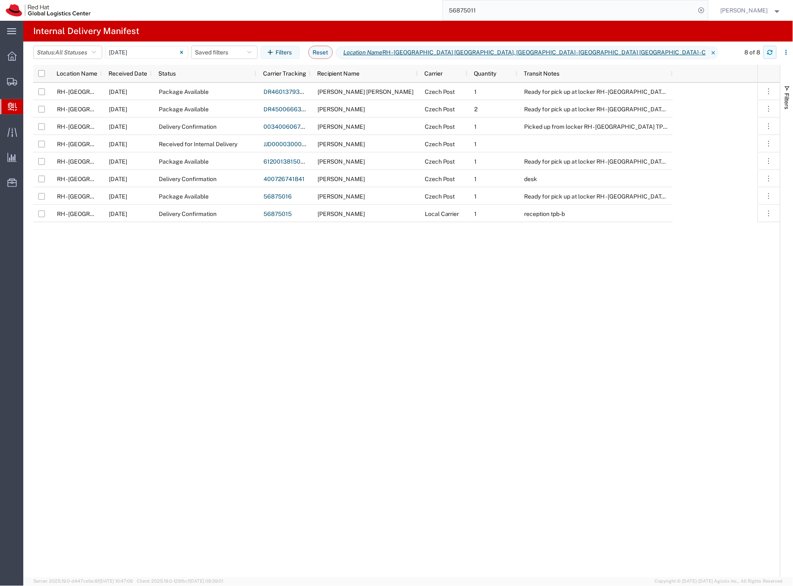
click at [766, 57] on button "button" at bounding box center [769, 52] width 13 height 13
